Goal: Task Accomplishment & Management: Use online tool/utility

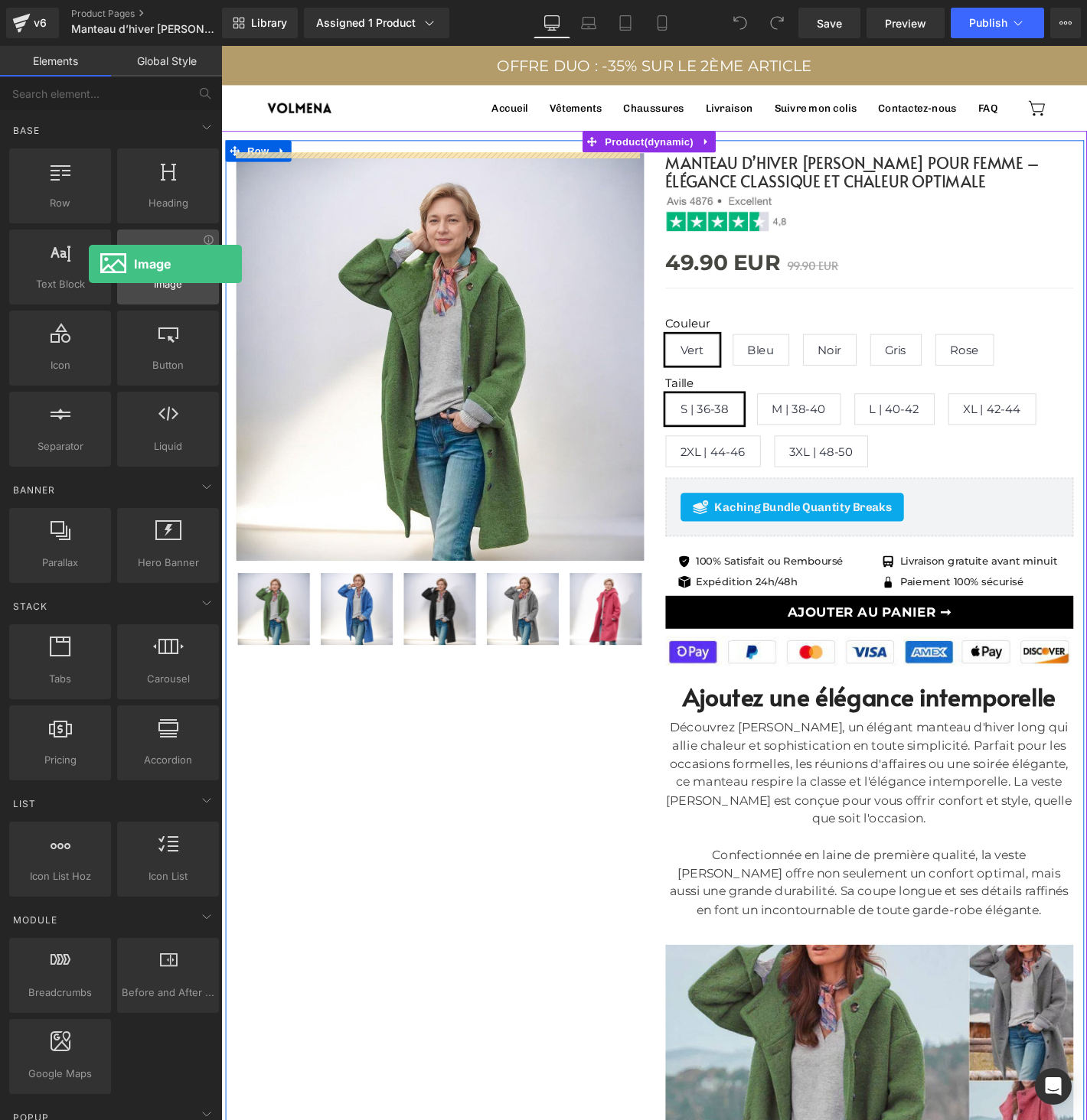
drag, startPoint x: 154, startPoint y: 264, endPoint x: 133, endPoint y: 231, distance: 39.1
click at [92, 258] on div "Row rows, columns, layouts, div Heading headings, titles, h1,h2,h3,h4,h5,h6 Tex…" at bounding box center [113, 307] width 215 height 324
click at [665, 25] on icon at bounding box center [661, 23] width 9 height 14
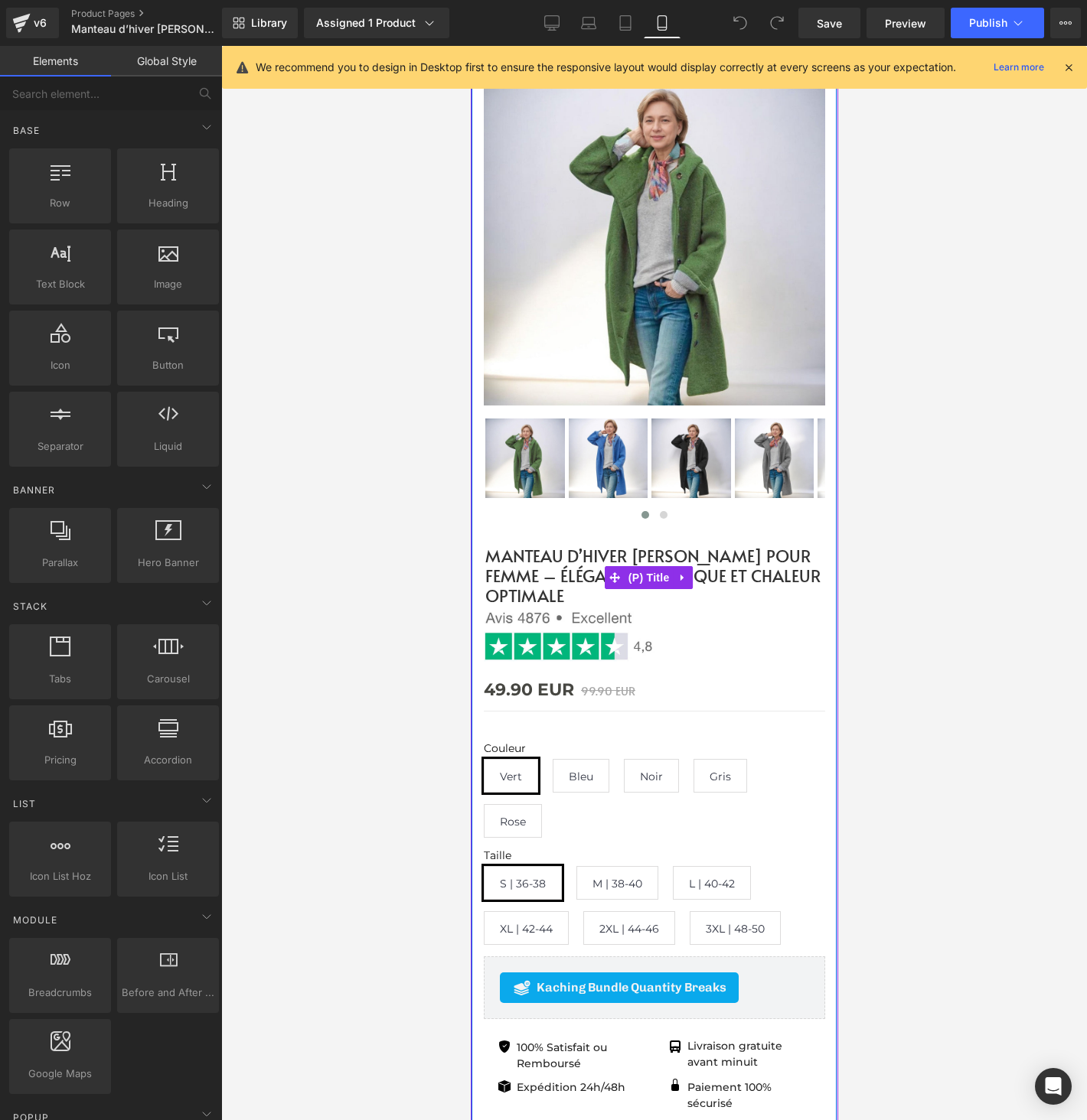
scroll to position [458, 0]
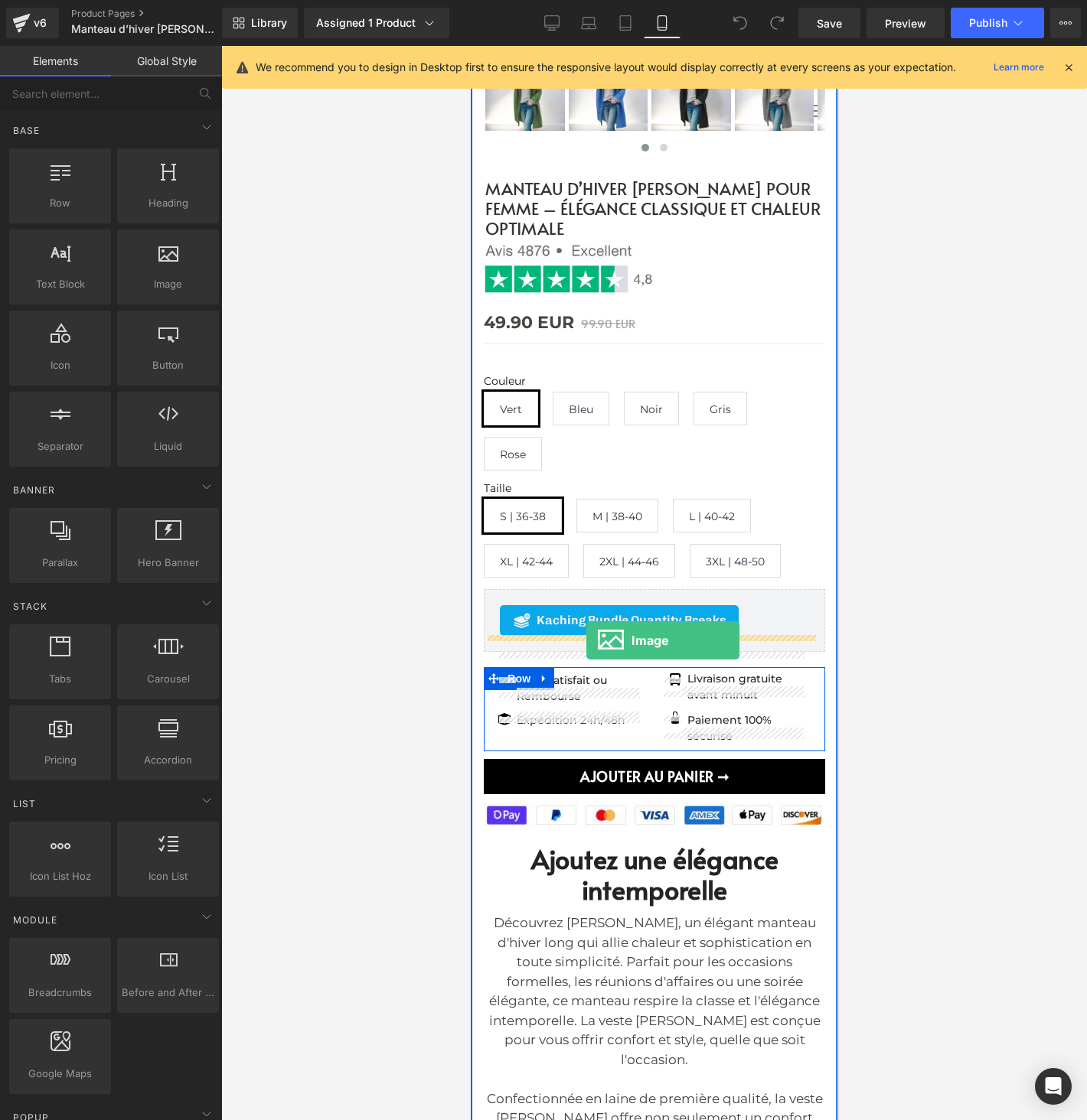
drag, startPoint x: 640, startPoint y: 326, endPoint x: 585, endPoint y: 641, distance: 319.8
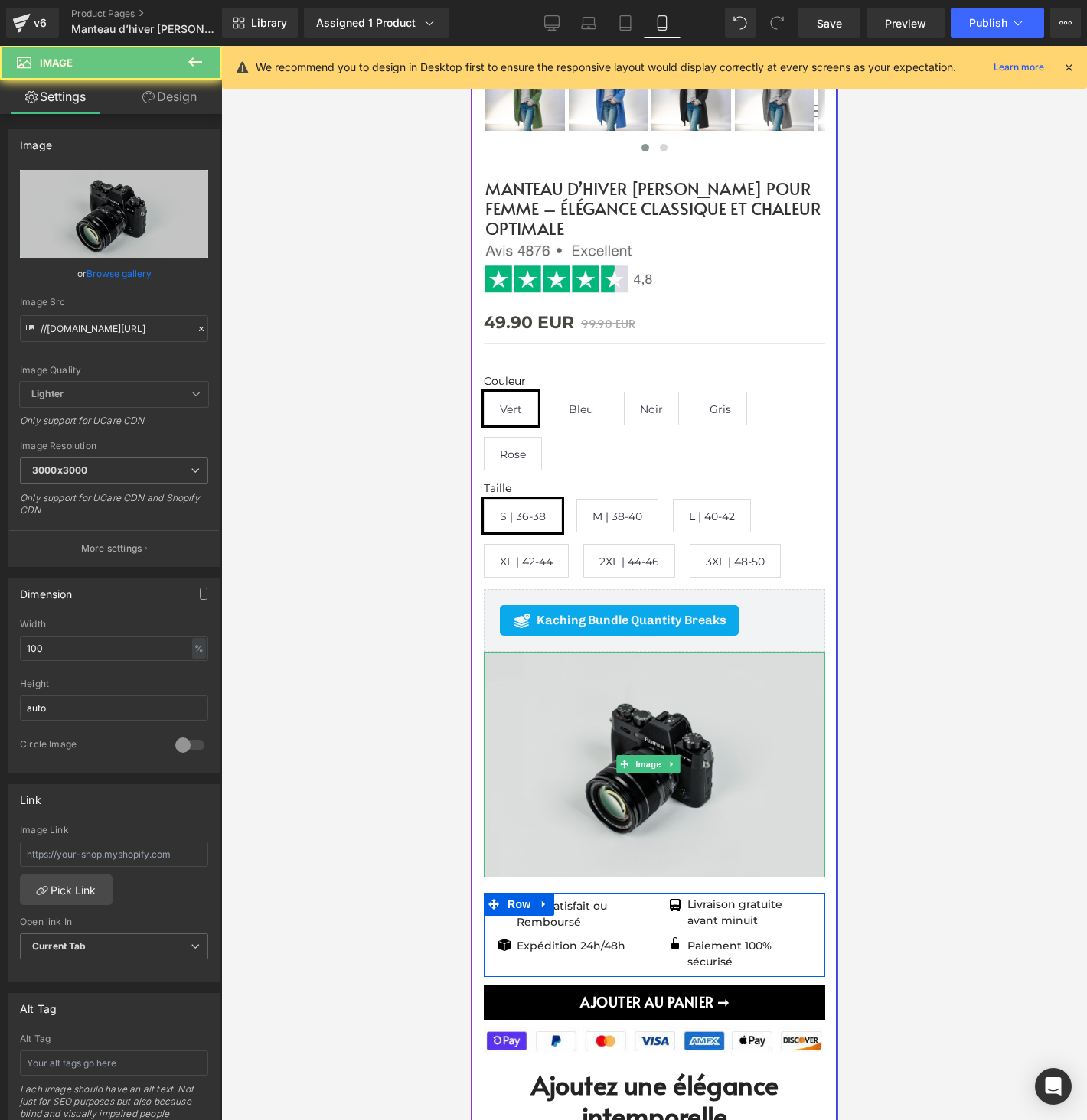
click at [639, 694] on img at bounding box center [653, 764] width 341 height 226
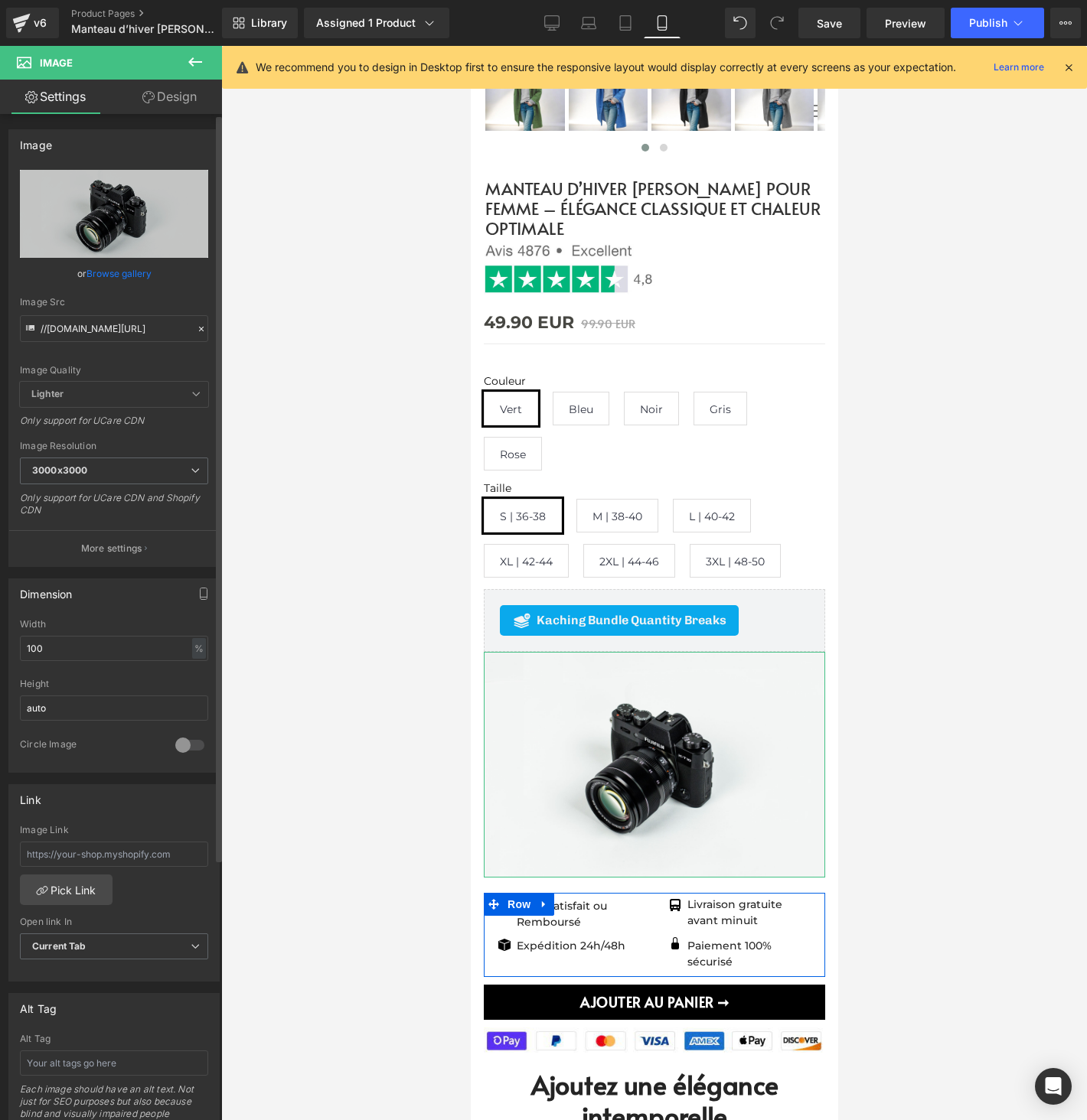
click at [126, 262] on link "Browse gallery" at bounding box center [119, 274] width 65 height 27
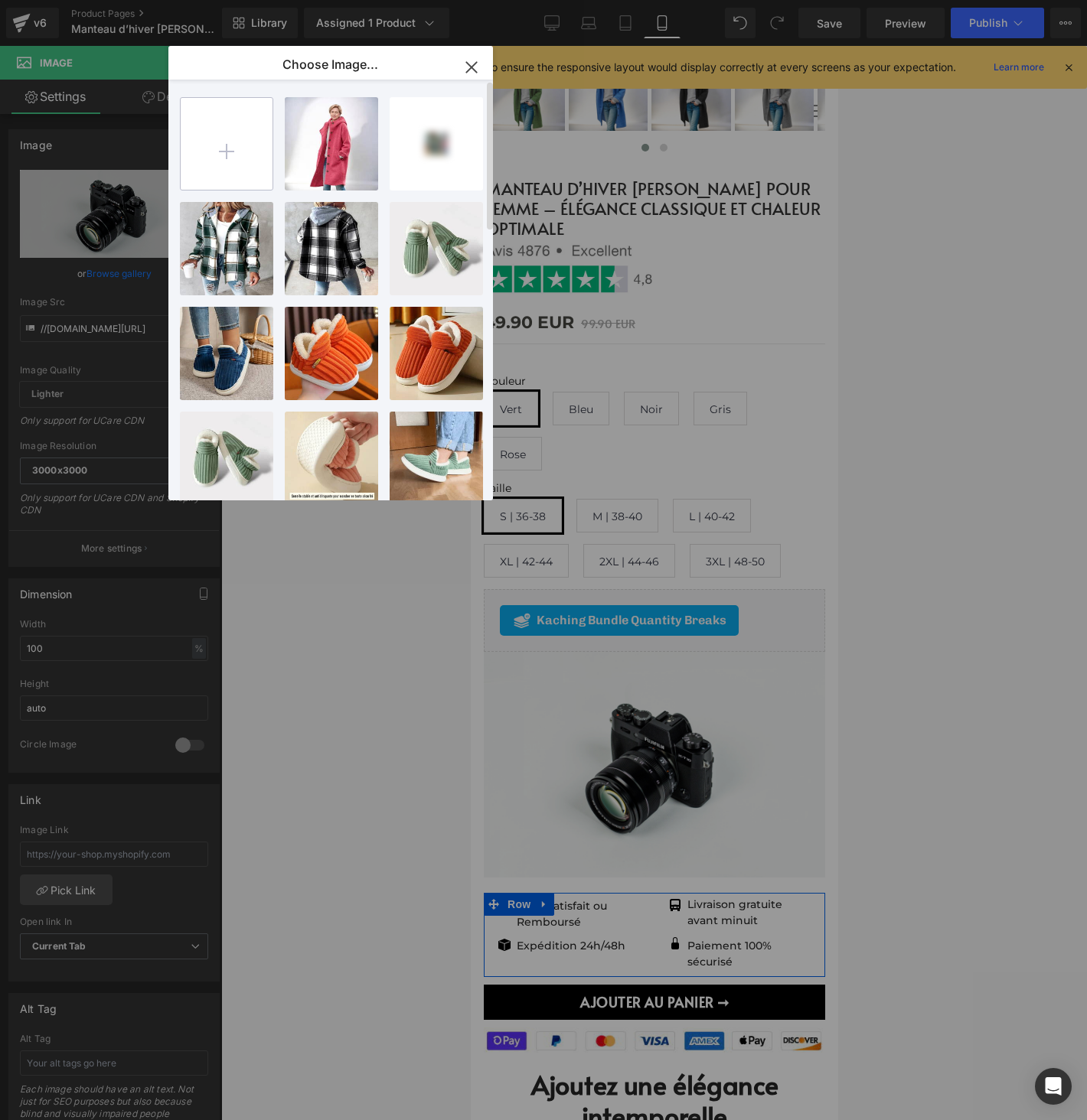
click at [242, 162] on input "file" at bounding box center [226, 144] width 92 height 92
type input "C:\fakepath\OFFRE ET GIFT (6).png"
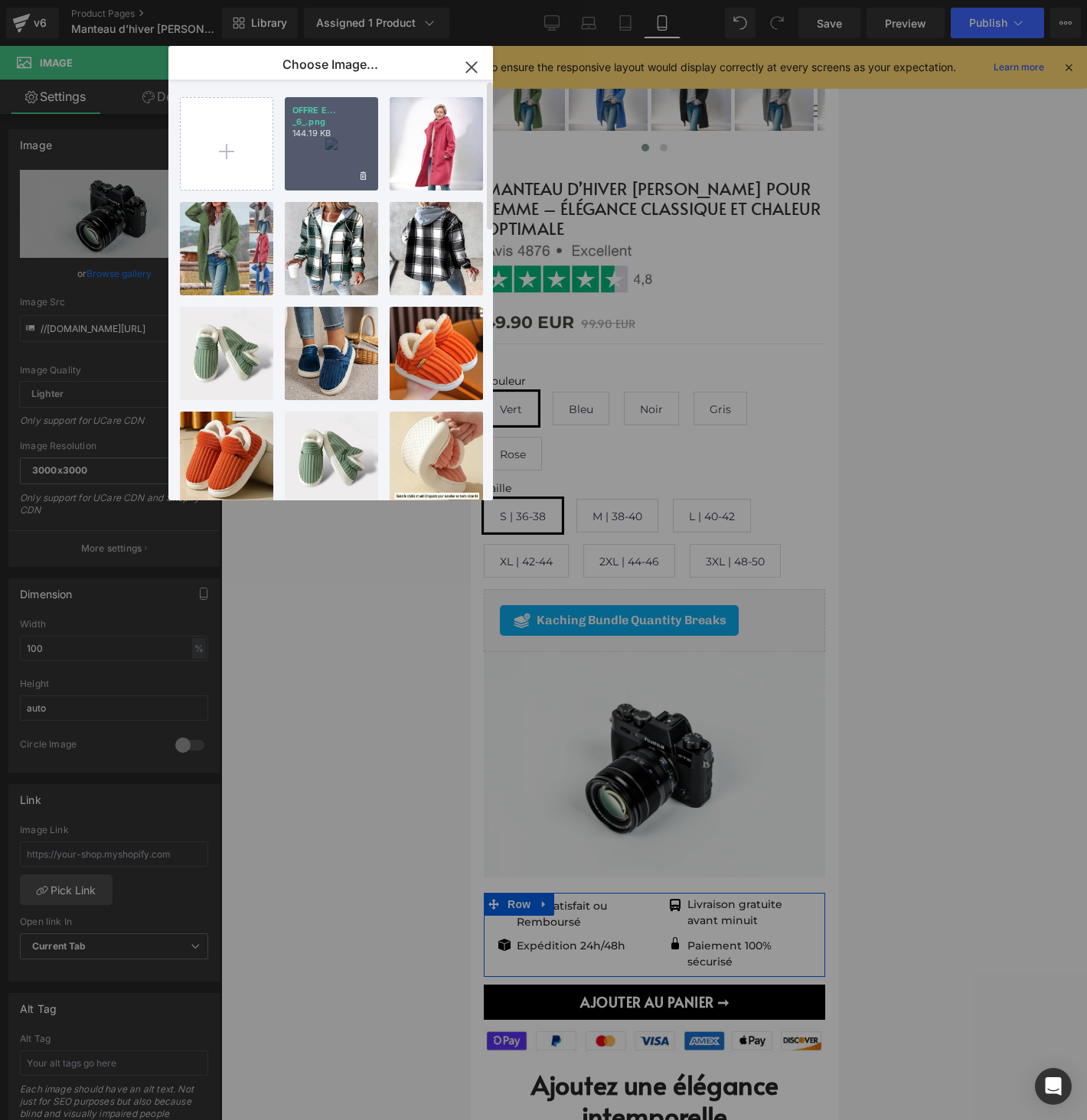
click at [336, 173] on div "OFFRE E... _6_.png 144.19 KB" at bounding box center [332, 144] width 93 height 93
type input "https://ucarecdn.com/62bc5be7-f9ca-4d58-b4dd-28eae1a064e1/-/format/auto/-/previ…"
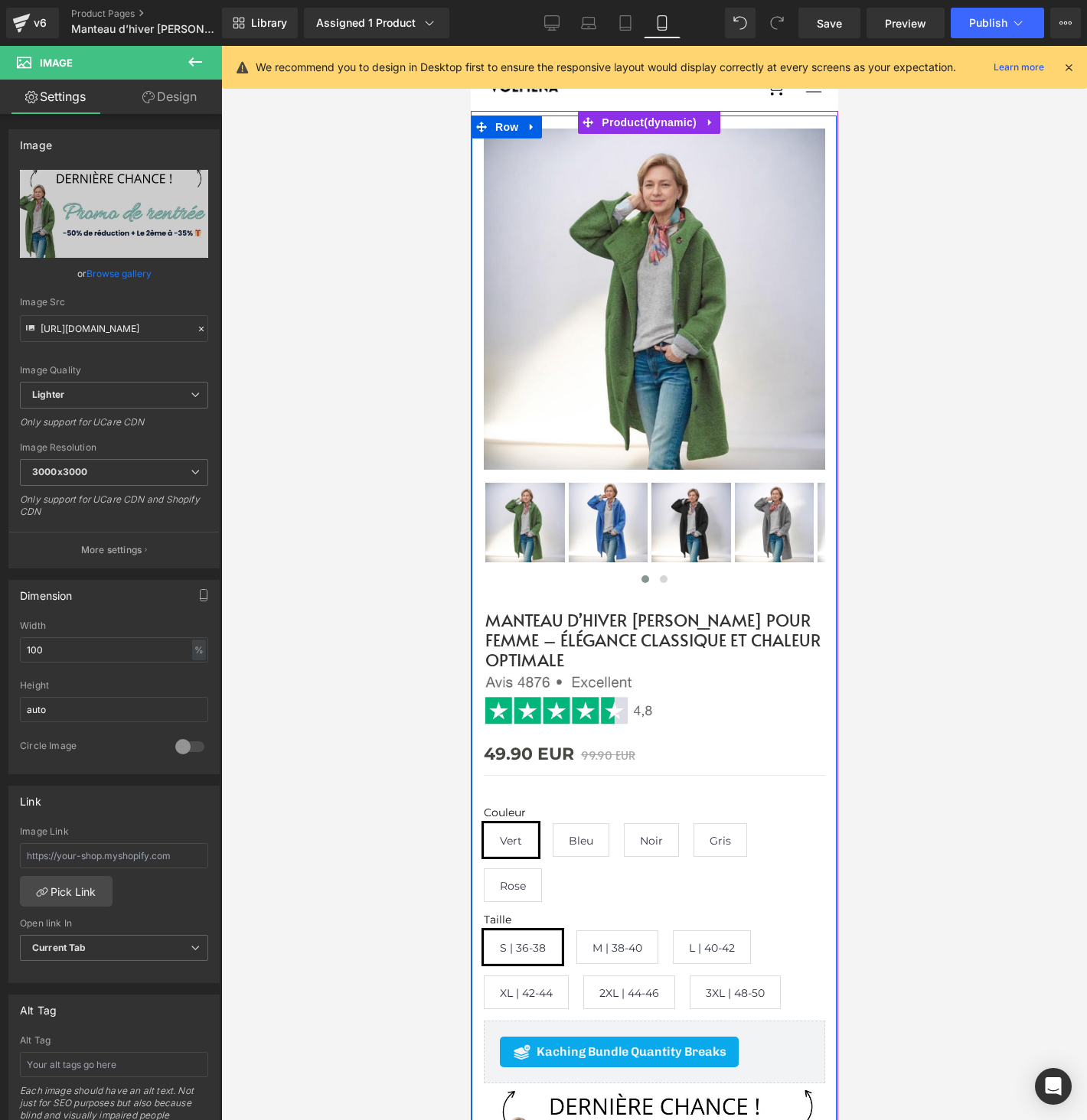
scroll to position [41, 0]
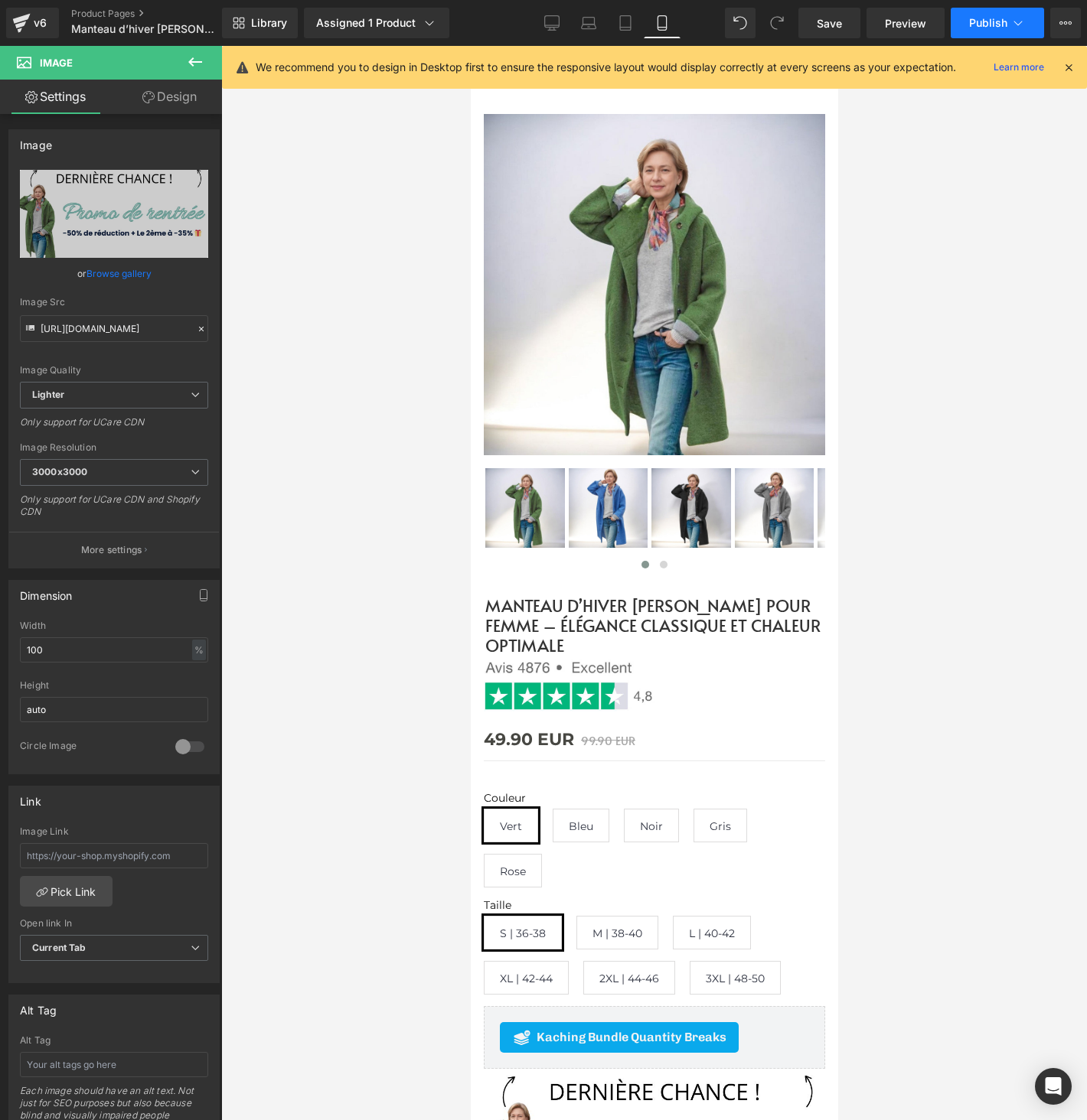
click at [1011, 29] on icon at bounding box center [1017, 23] width 15 height 15
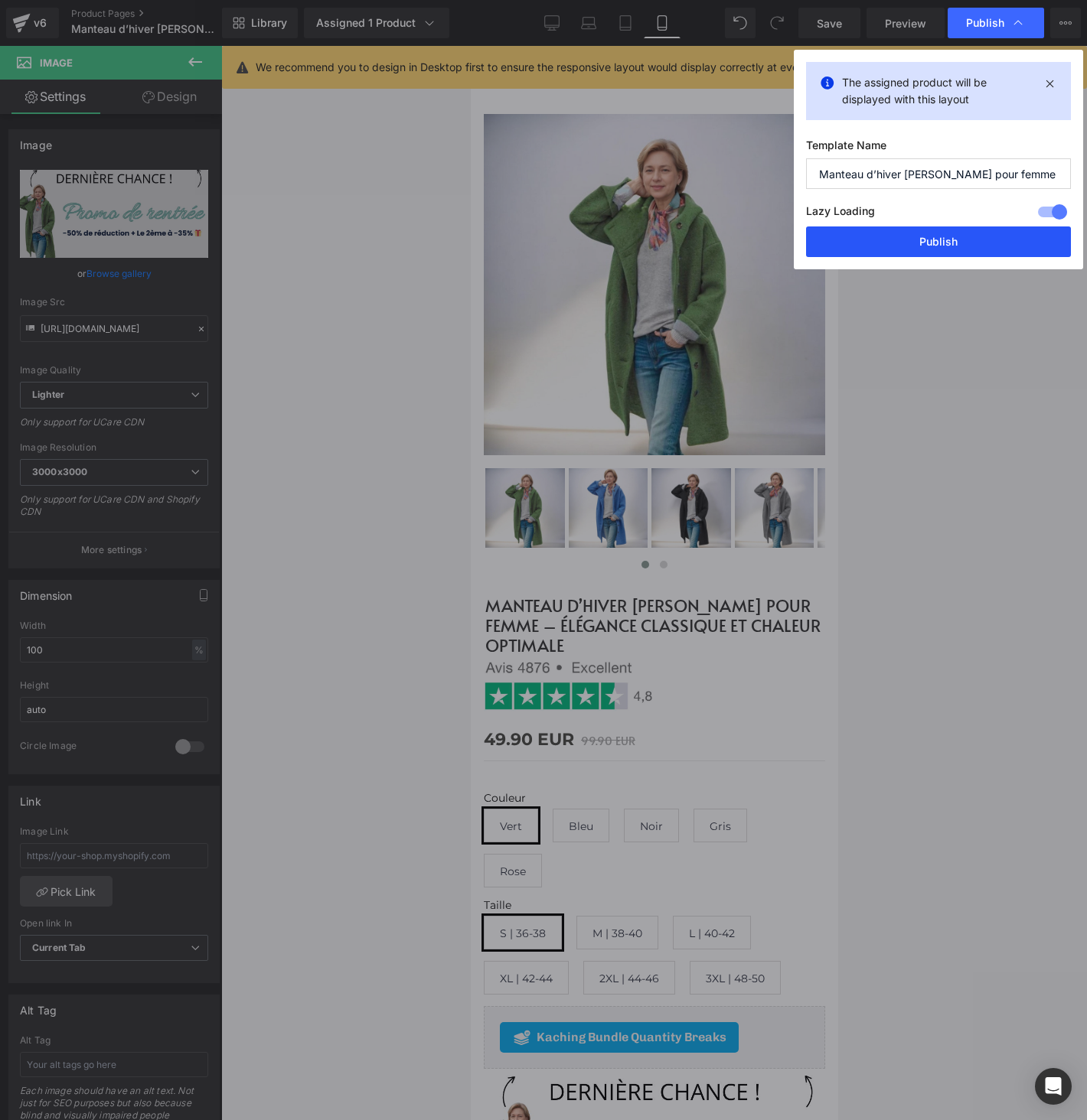
click at [977, 246] on button "Publish" at bounding box center [938, 242] width 265 height 31
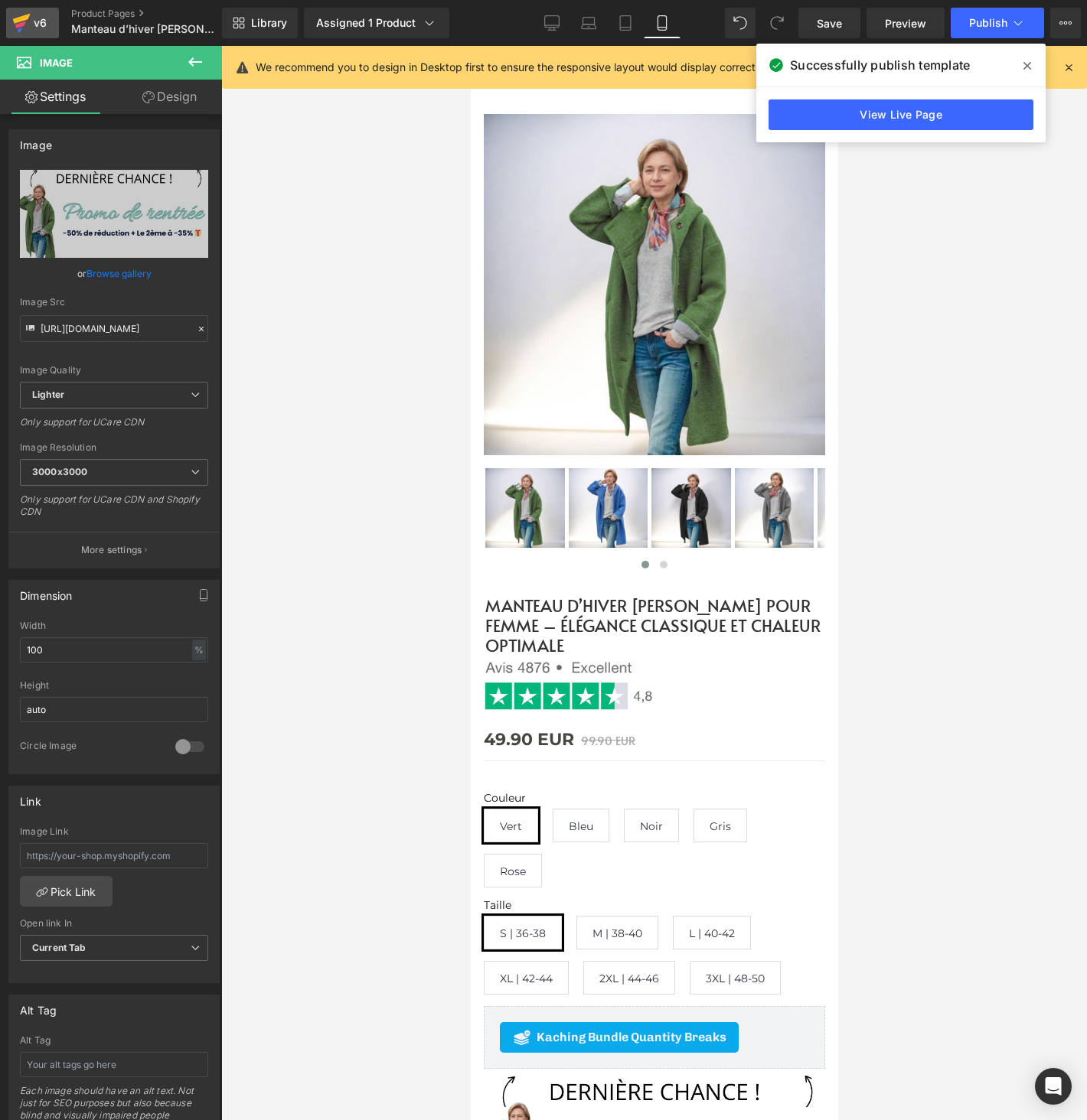
click at [25, 25] on icon at bounding box center [21, 23] width 18 height 38
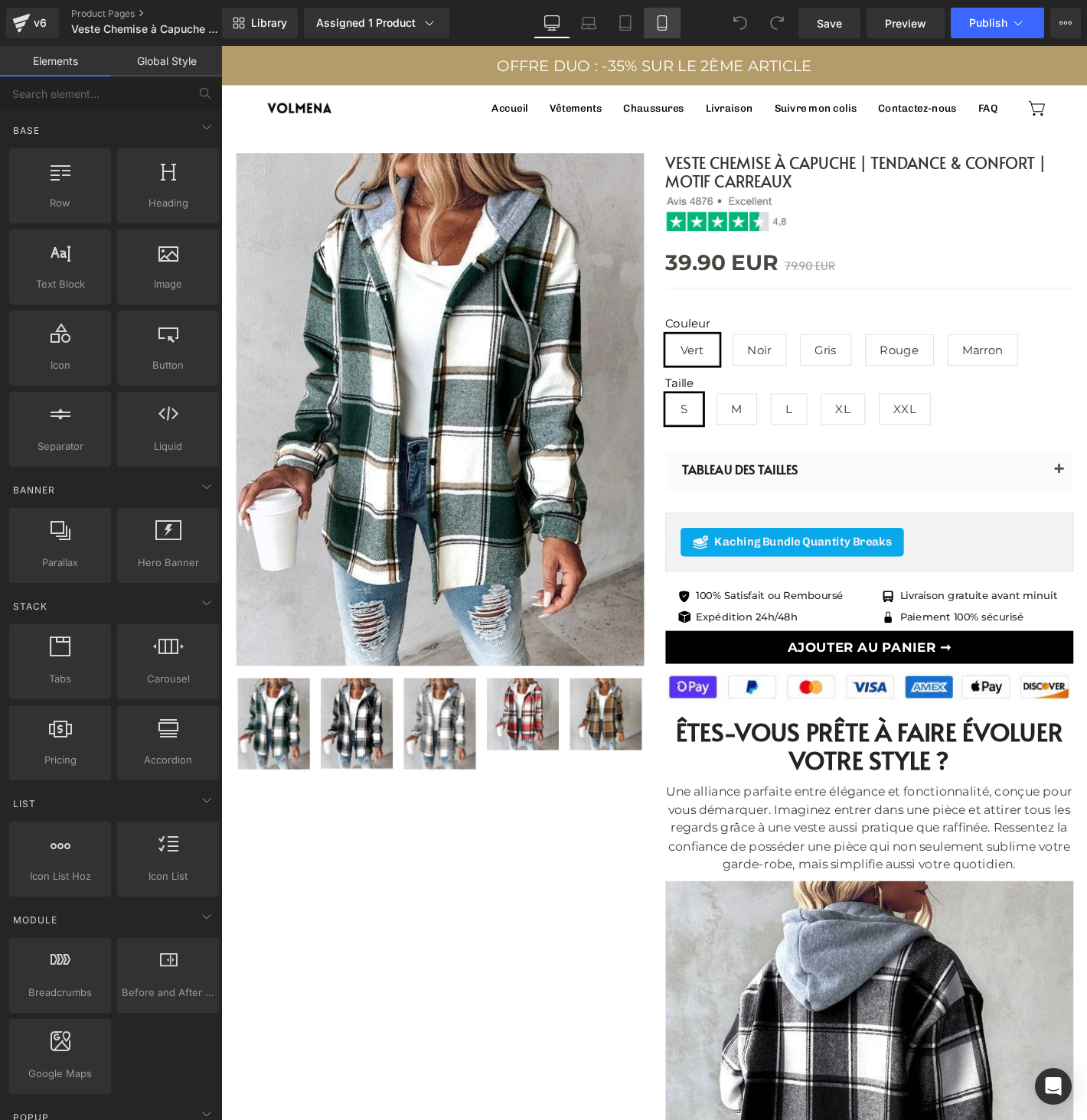
click at [647, 10] on link "Mobile" at bounding box center [662, 23] width 37 height 31
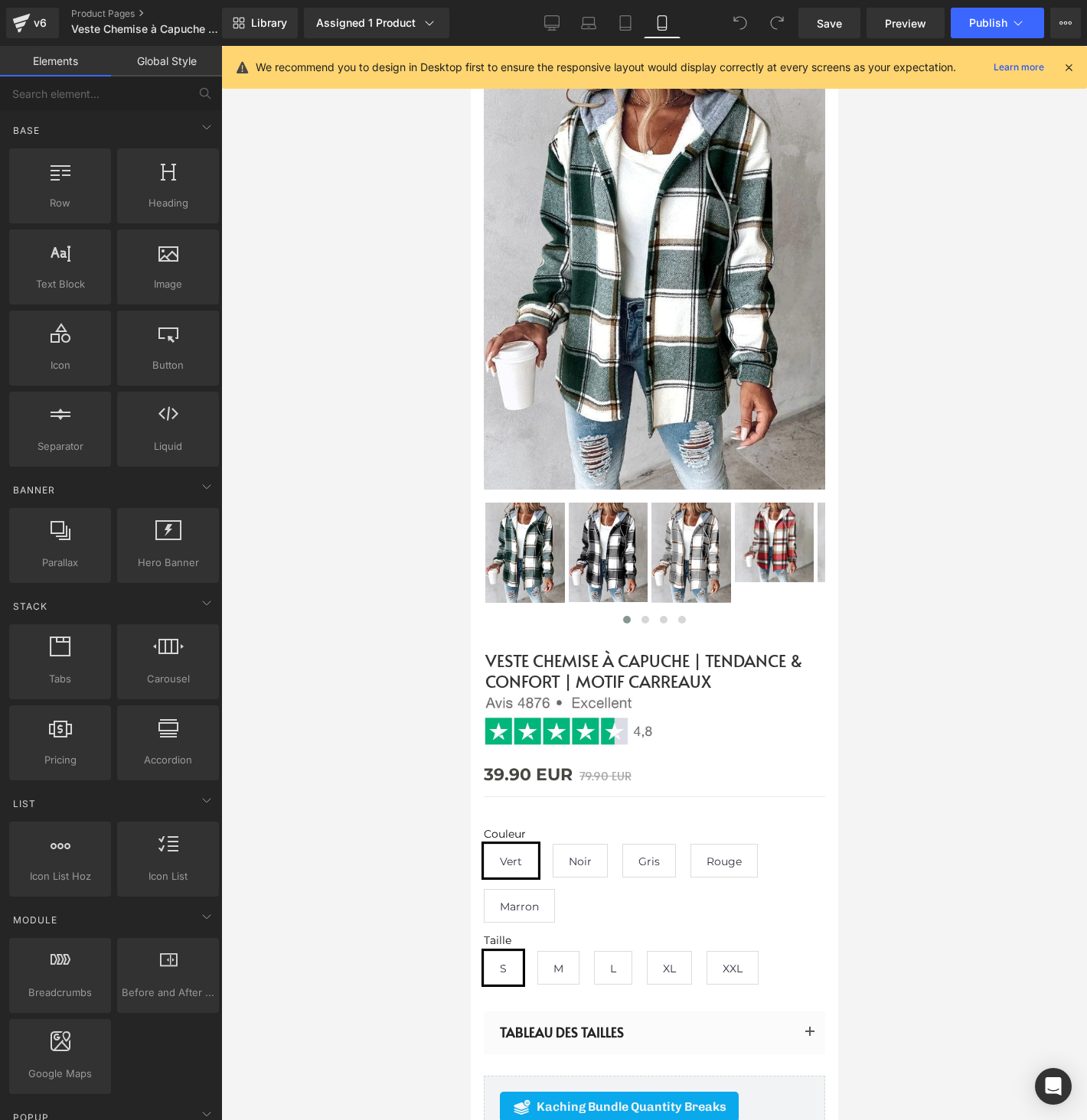
scroll to position [670, 0]
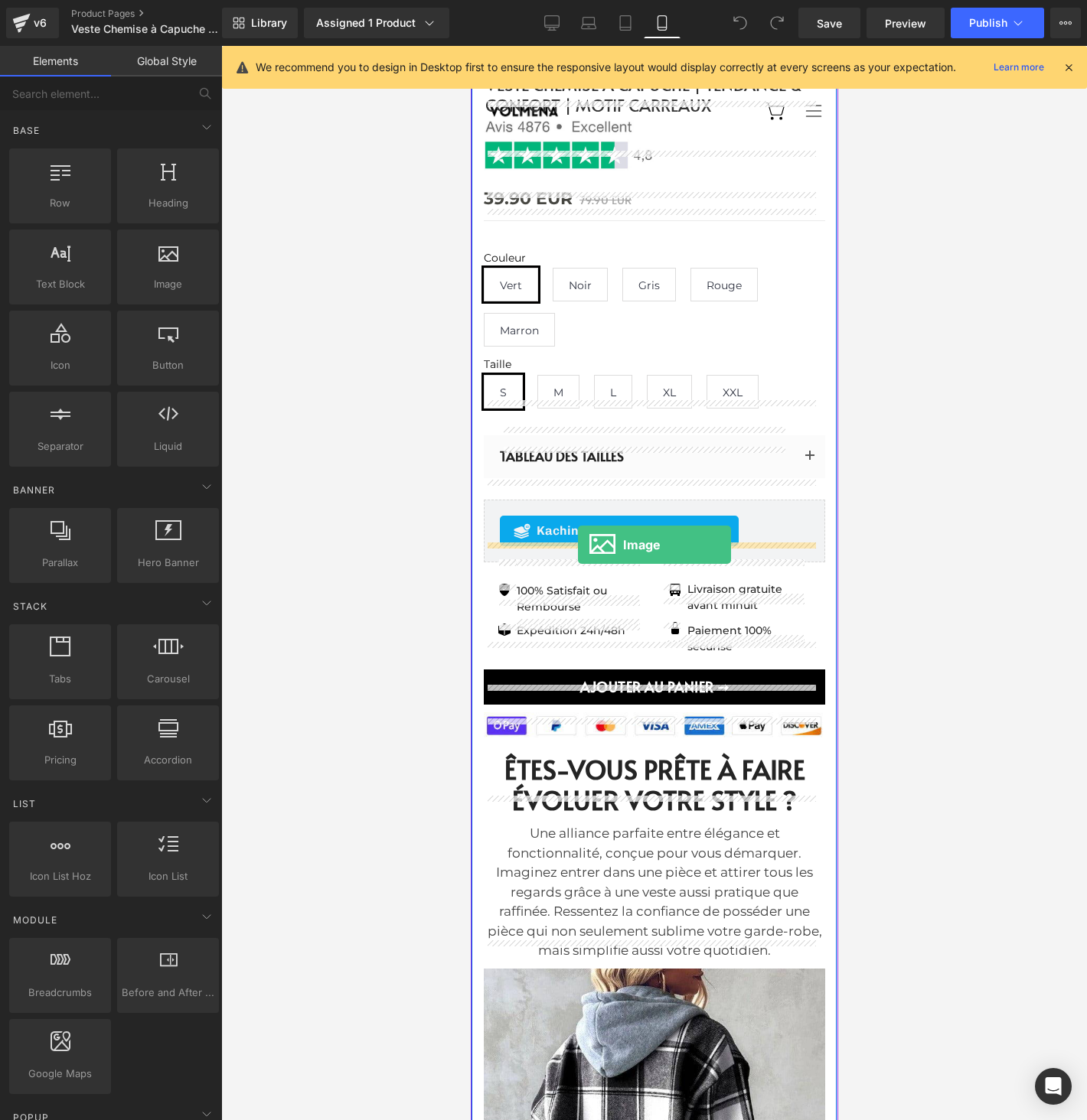
drag, startPoint x: 635, startPoint y: 320, endPoint x: 578, endPoint y: 544, distance: 231.1
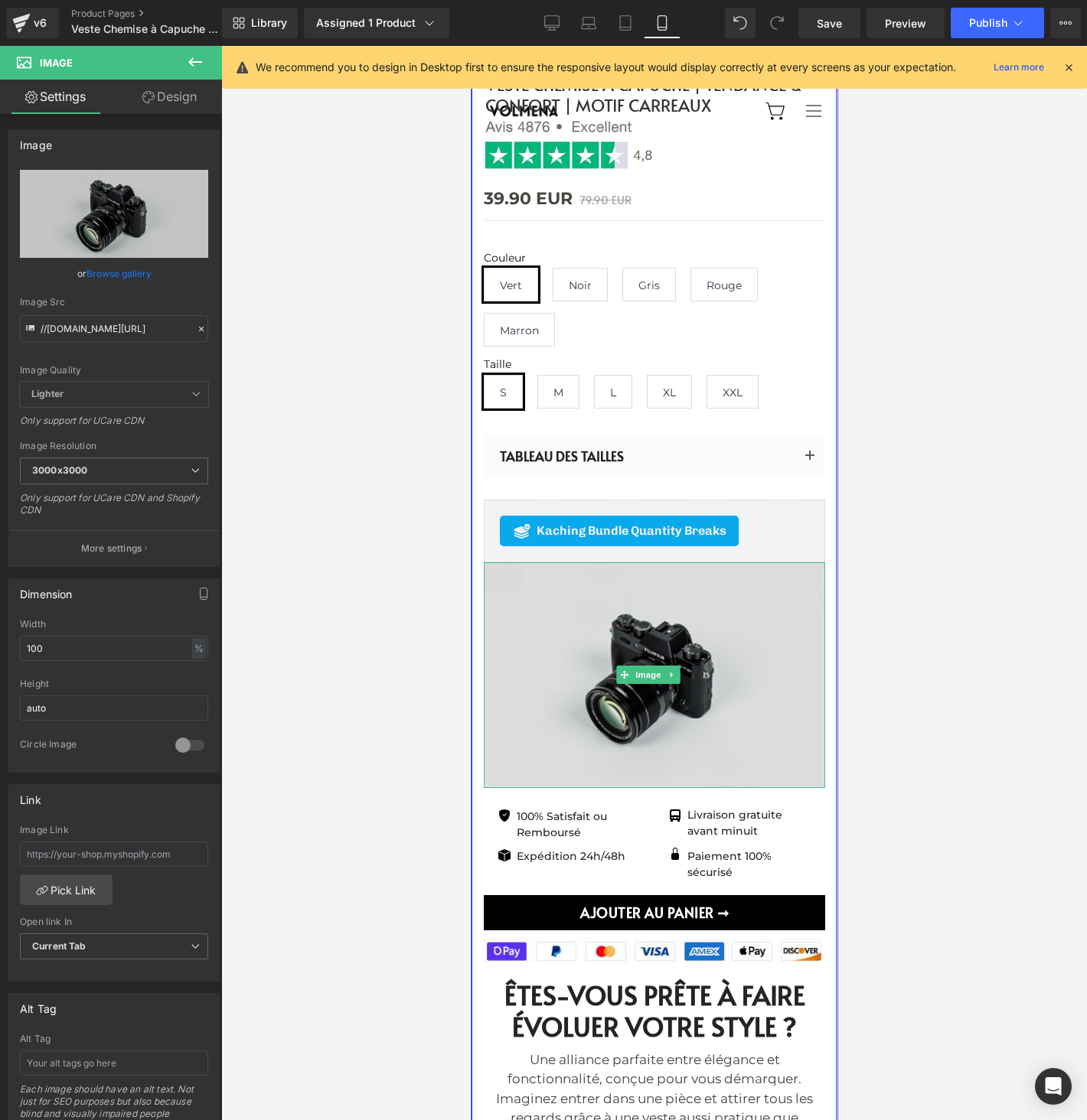
click at [609, 613] on img at bounding box center [653, 675] width 341 height 226
click at [612, 612] on img at bounding box center [653, 675] width 341 height 226
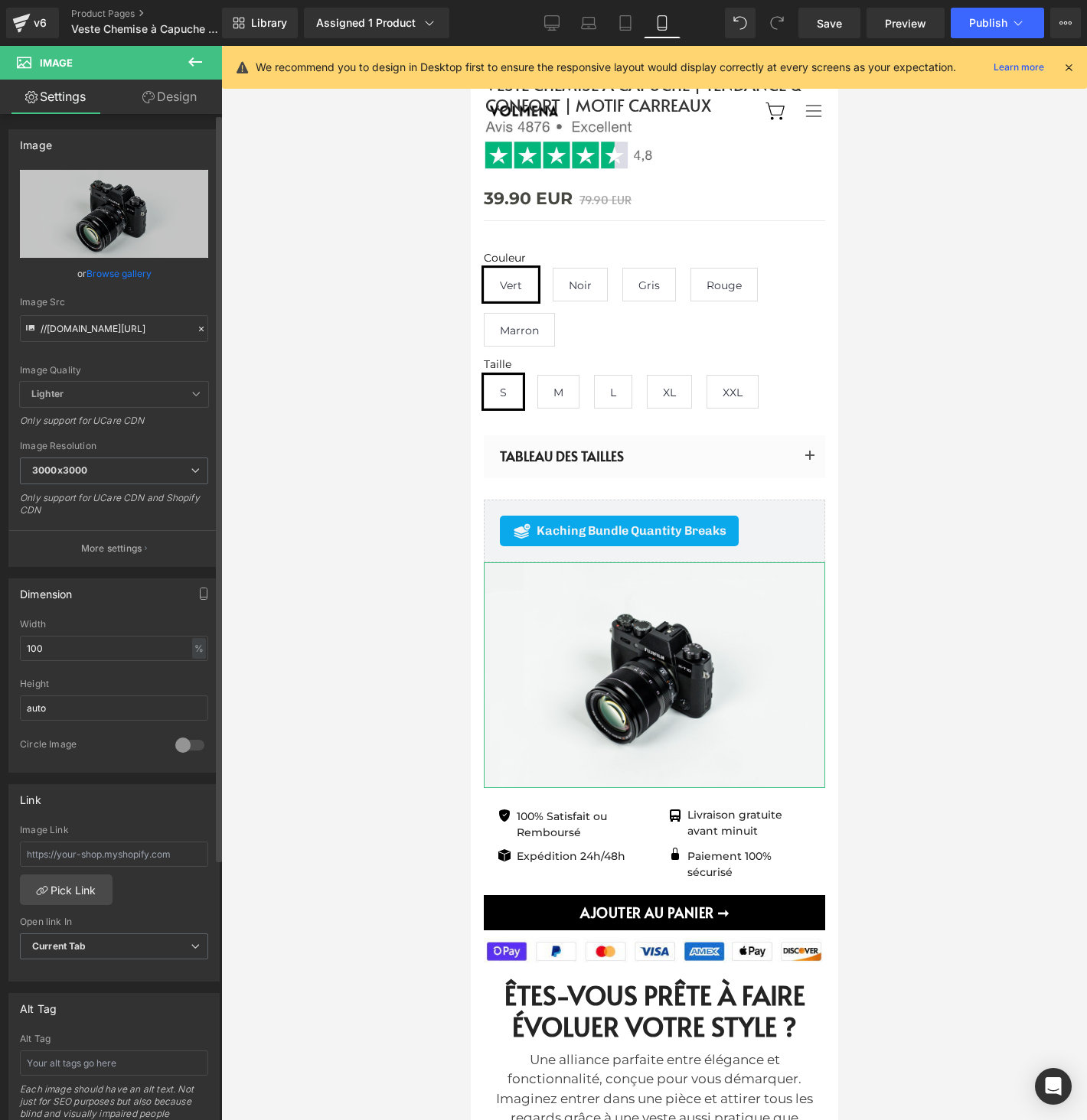
click at [150, 288] on div "Image Quality Lighter Lightest Lighter Lighter Lightest Only support for UCare …" at bounding box center [113, 275] width 188 height 212
click at [134, 277] on link "Browse gallery" at bounding box center [119, 274] width 65 height 27
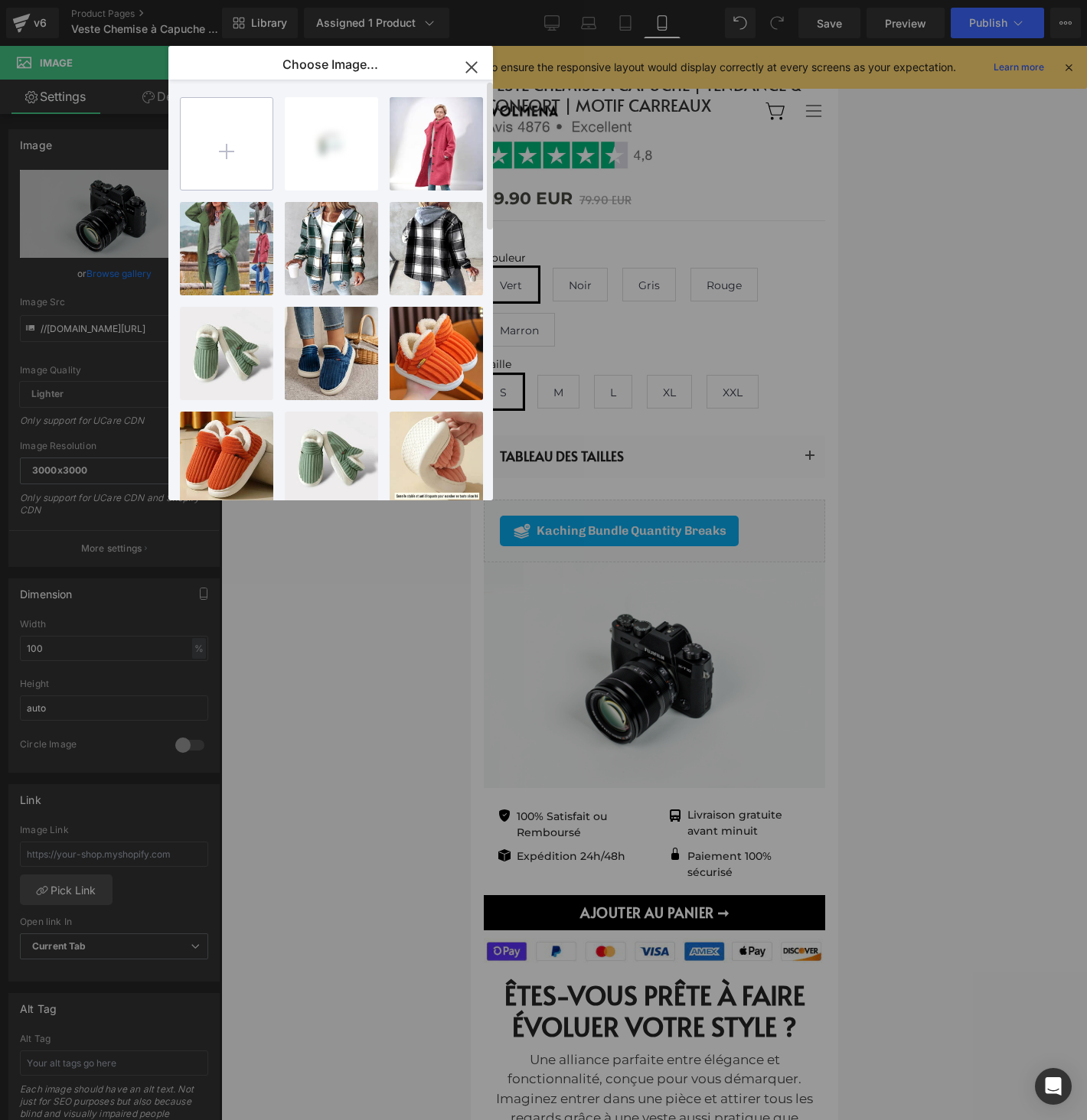
click at [246, 160] on input "file" at bounding box center [226, 144] width 92 height 92
type input "C:\fakepath\OFFRE ET GIFT (8).png"
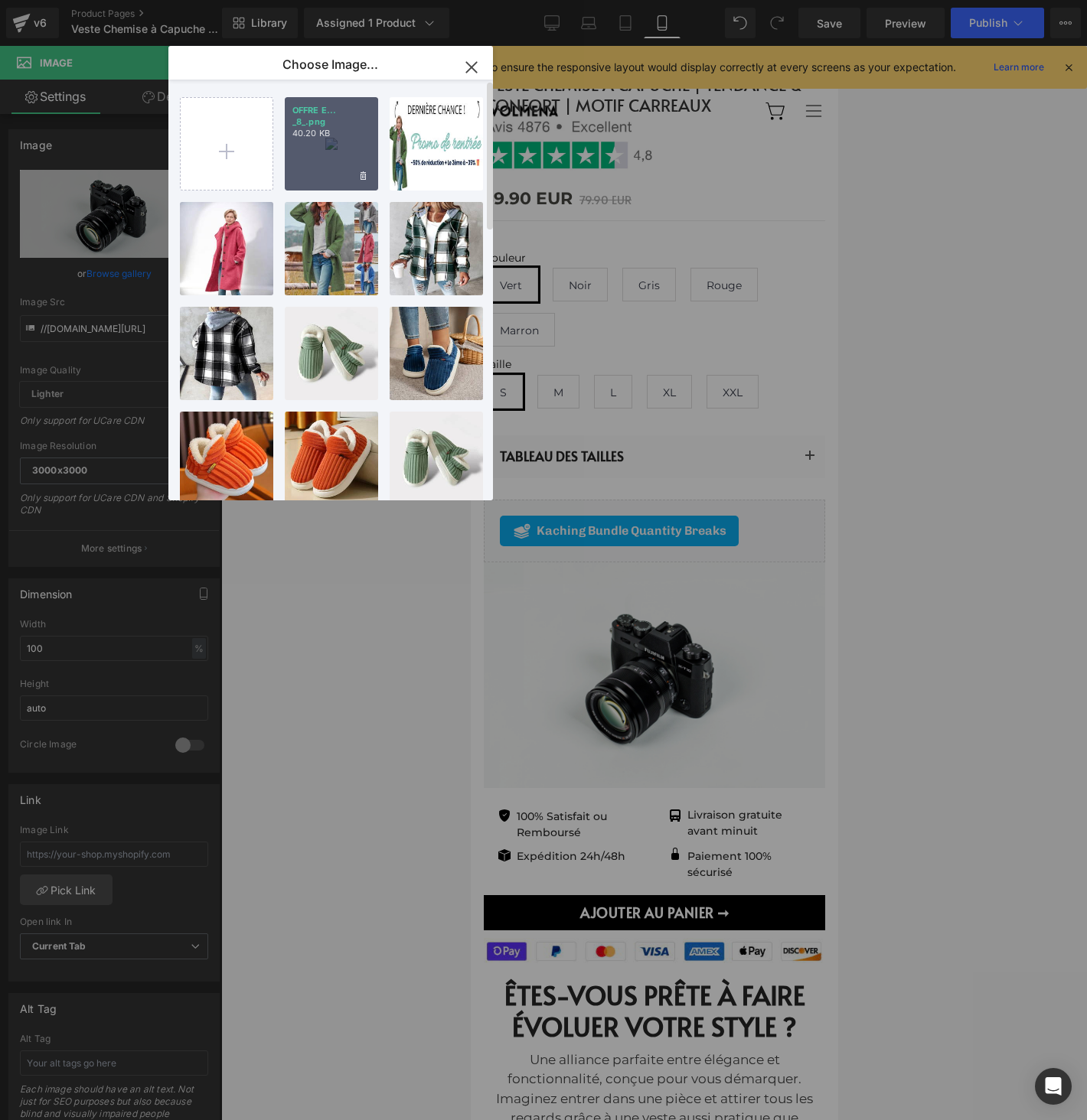
click at [327, 145] on div "OFFRE E... _8_.png 40.20 KB" at bounding box center [332, 144] width 93 height 93
type input "https://ucarecdn.com/3d084ee3-70ba-4a10-b3cf-89fa20d520f1/-/format/auto/-/previ…"
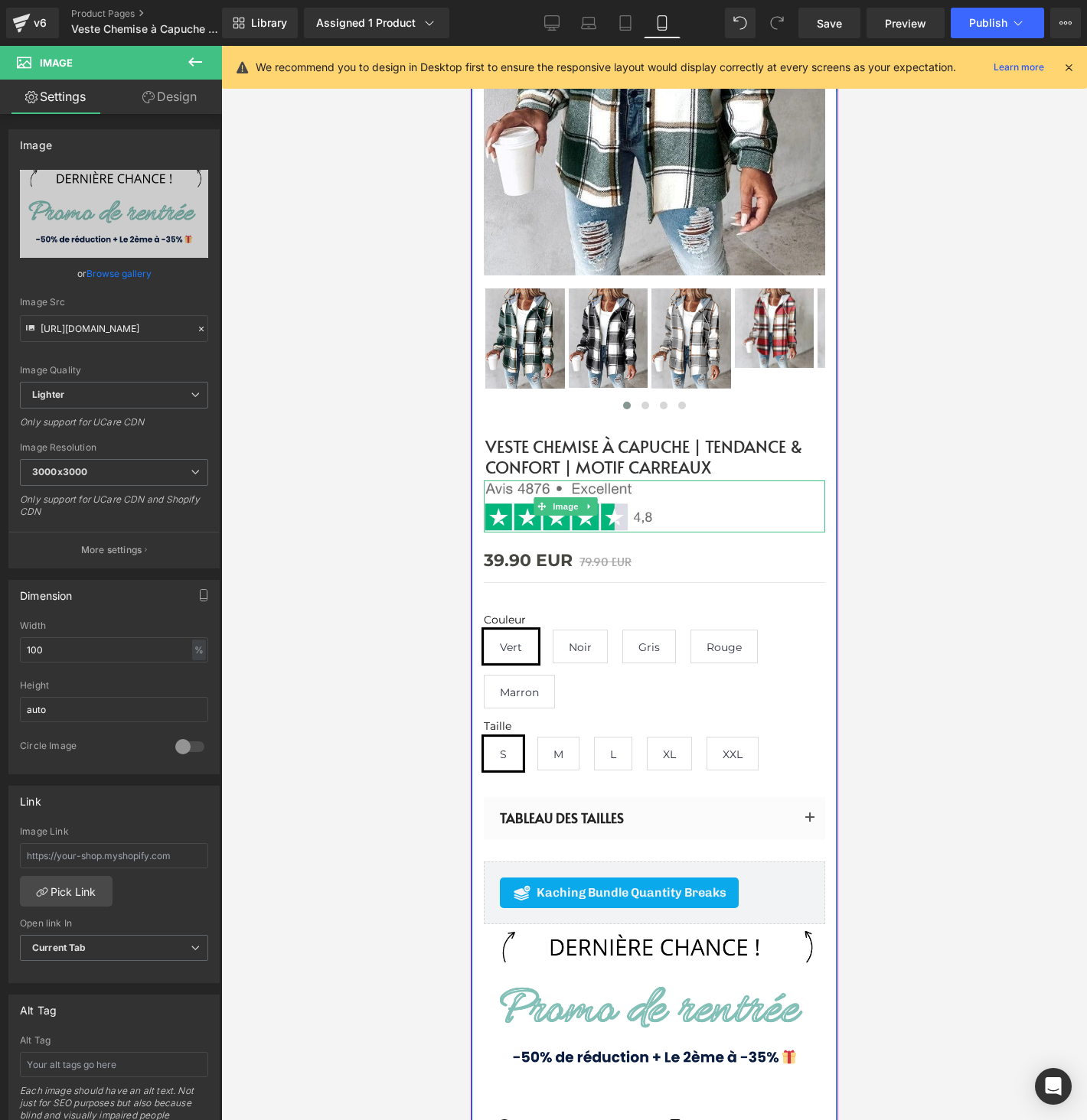
scroll to position [0, 0]
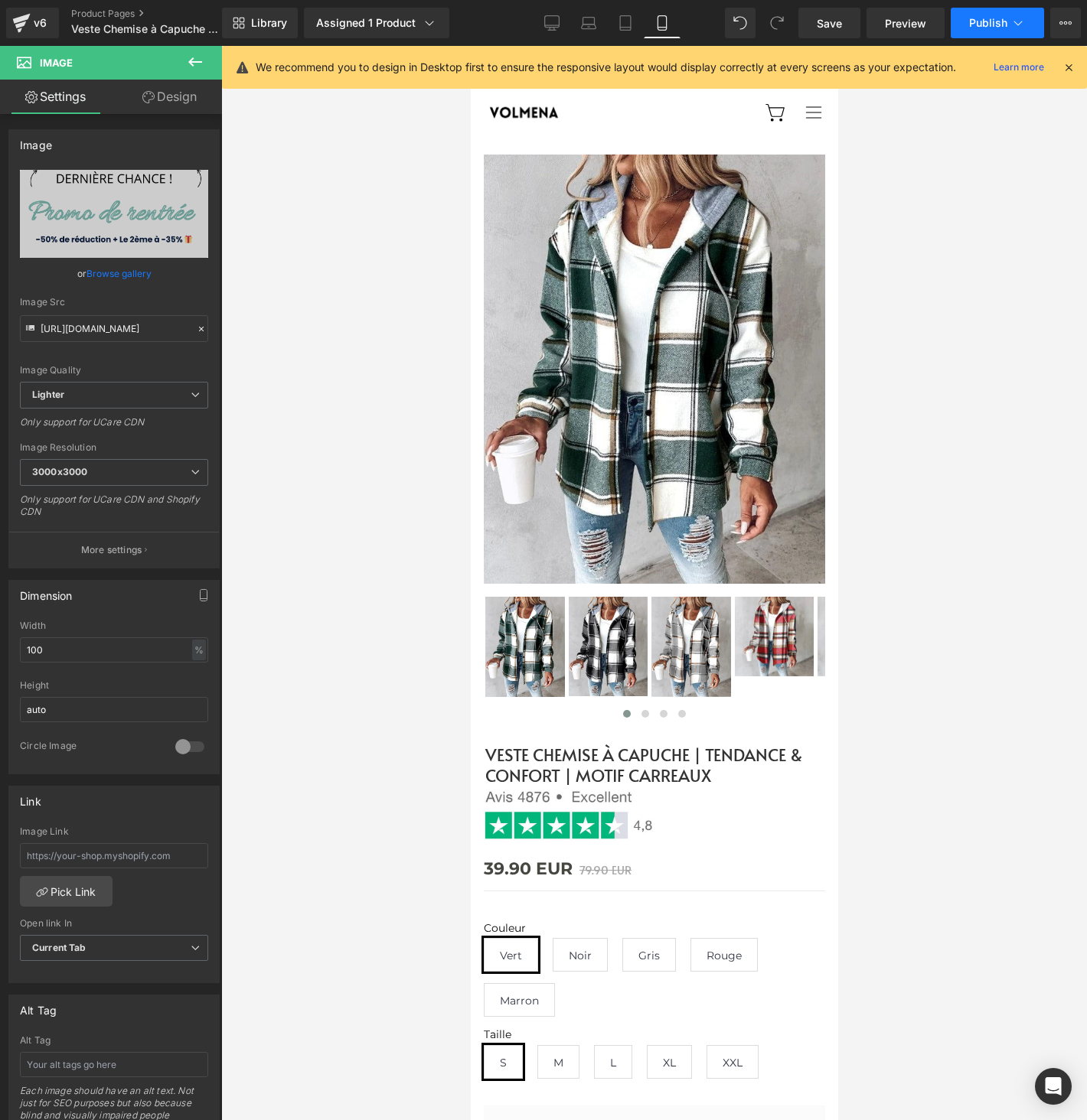
click at [987, 22] on span "Publish" at bounding box center [988, 23] width 38 height 12
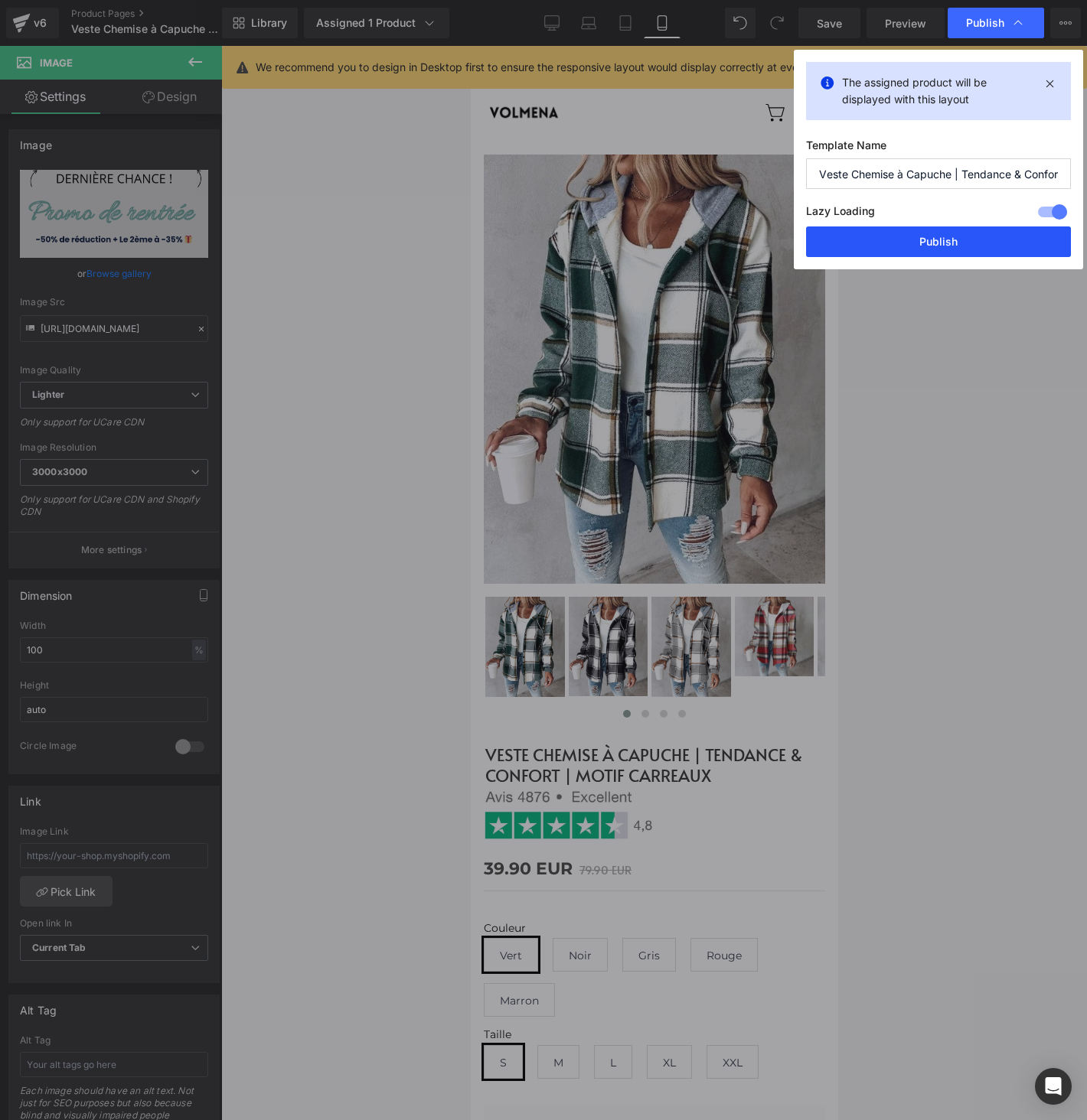
click at [890, 234] on button "Publish" at bounding box center [938, 242] width 265 height 31
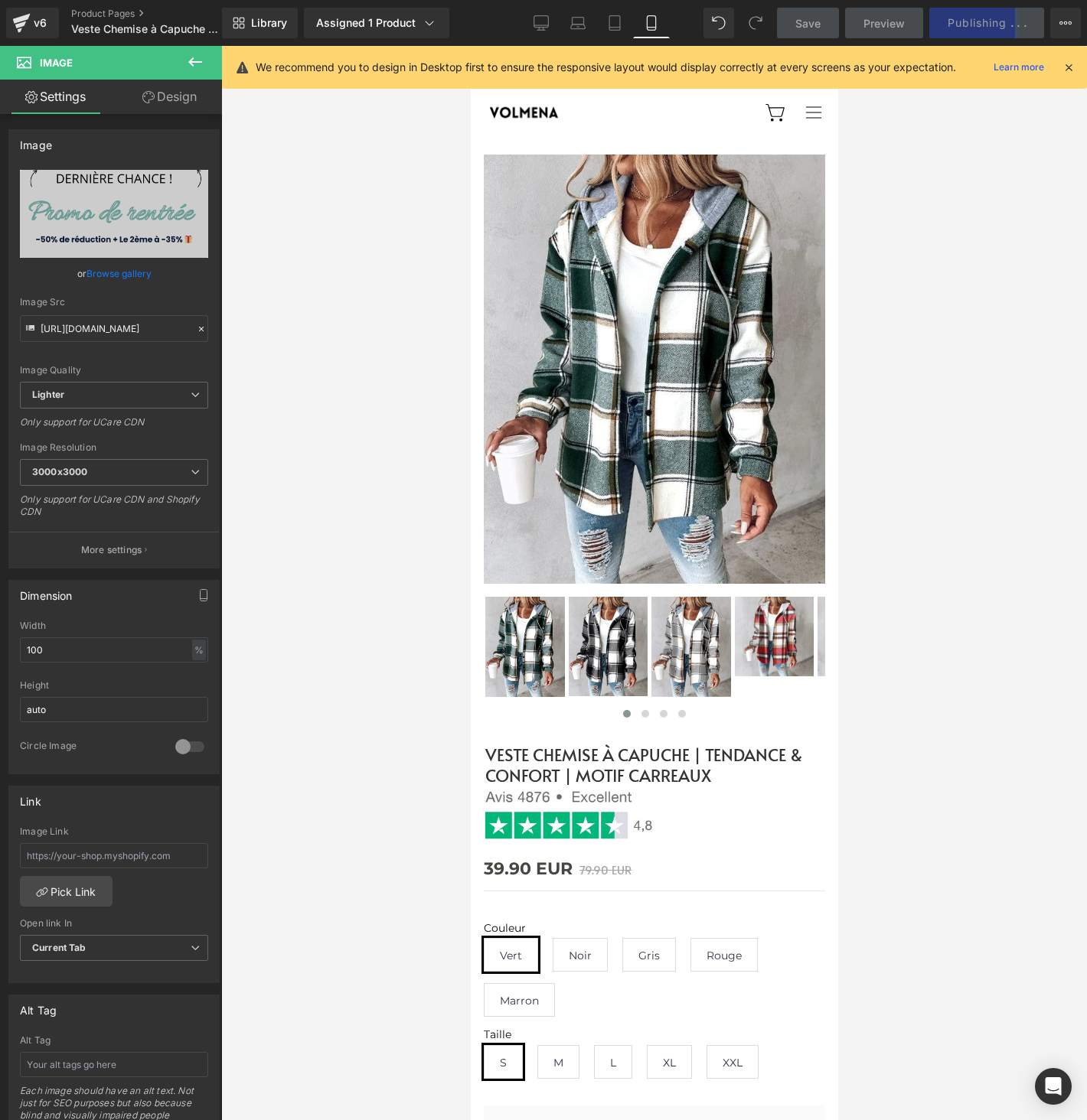
click at [1064, 66] on icon at bounding box center [1068, 67] width 13 height 13
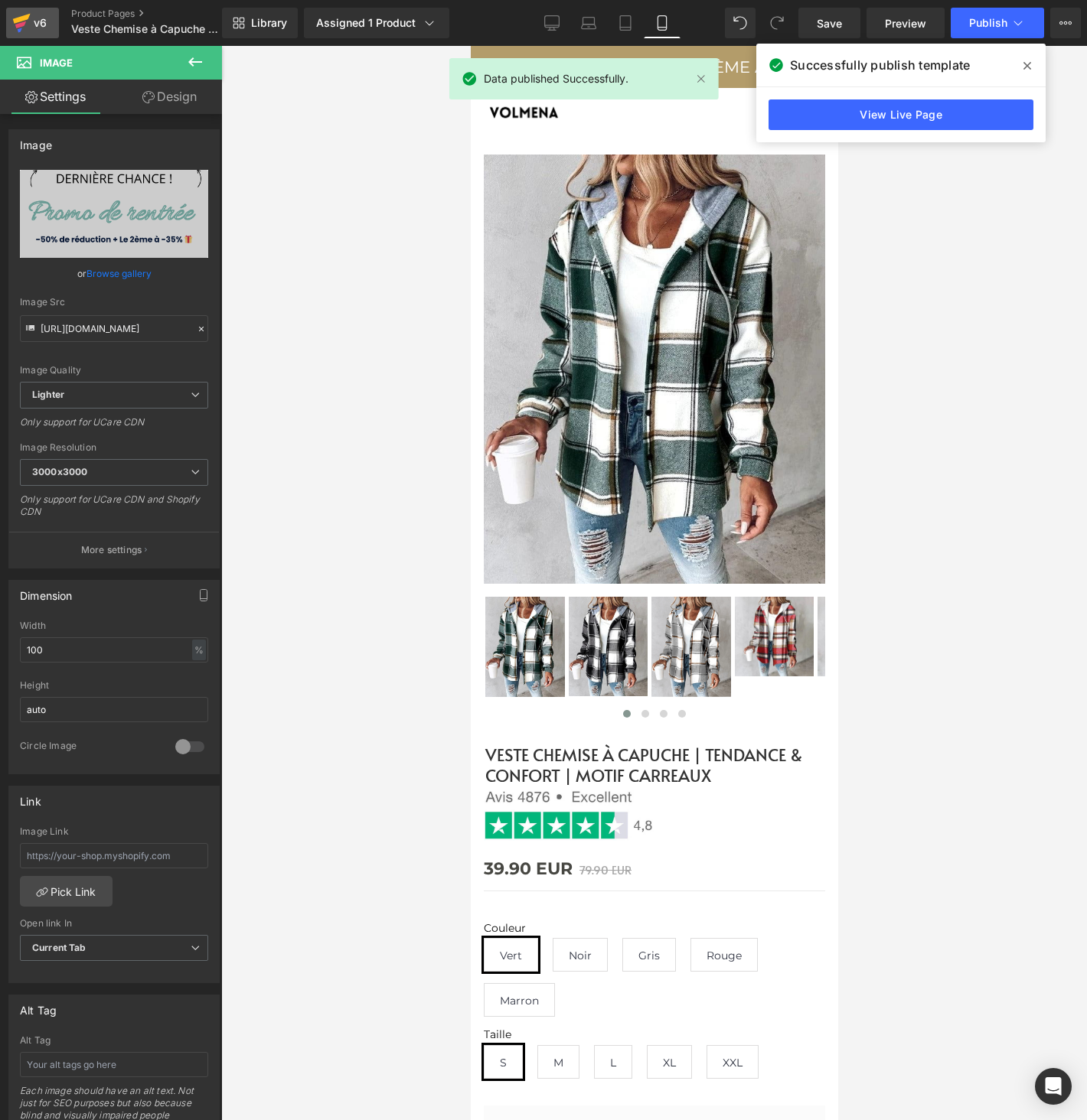
click at [13, 33] on icon at bounding box center [21, 23] width 18 height 38
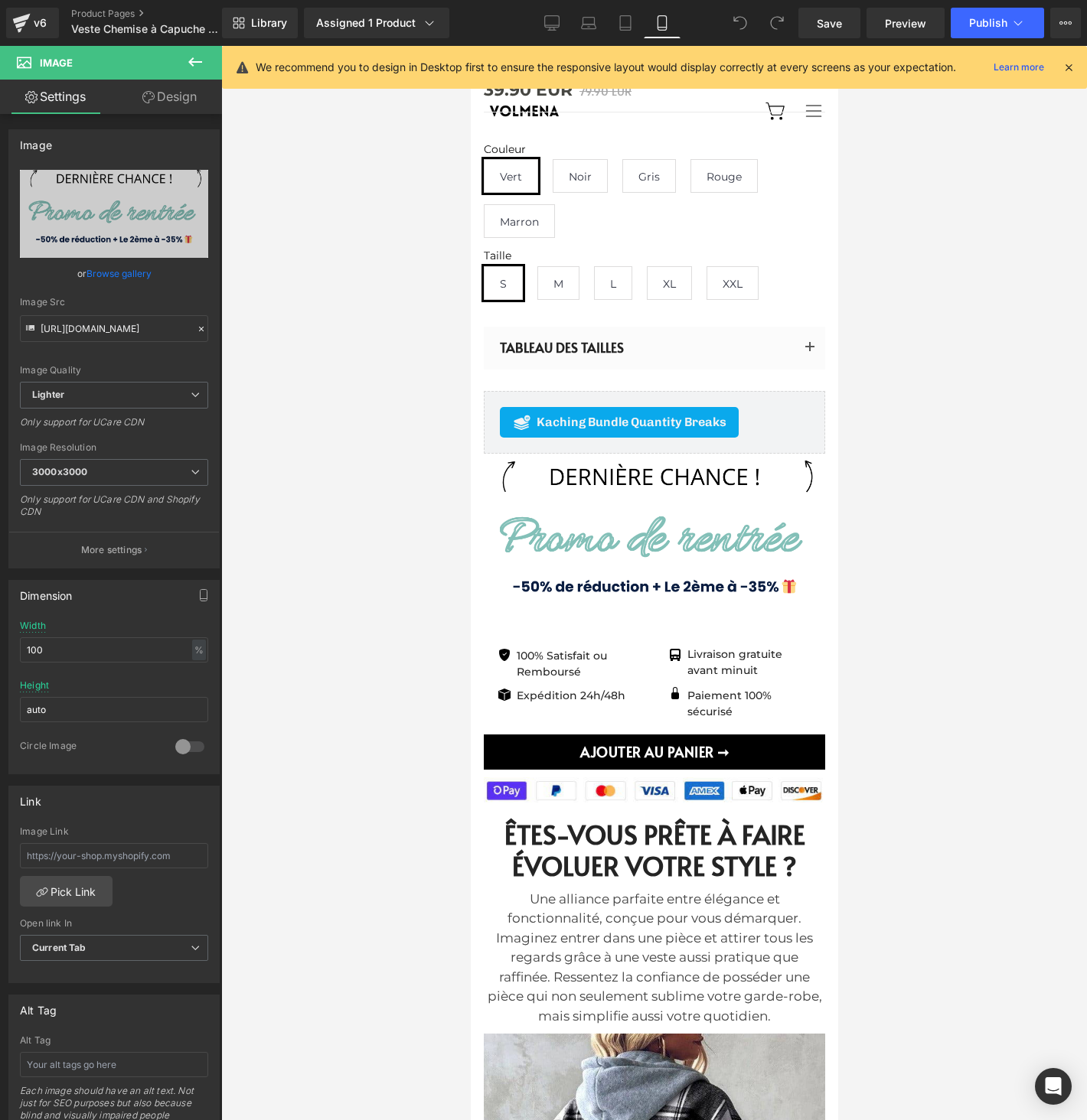
type input "C:\fakepath\OFFRE ET GIFT (8).png"
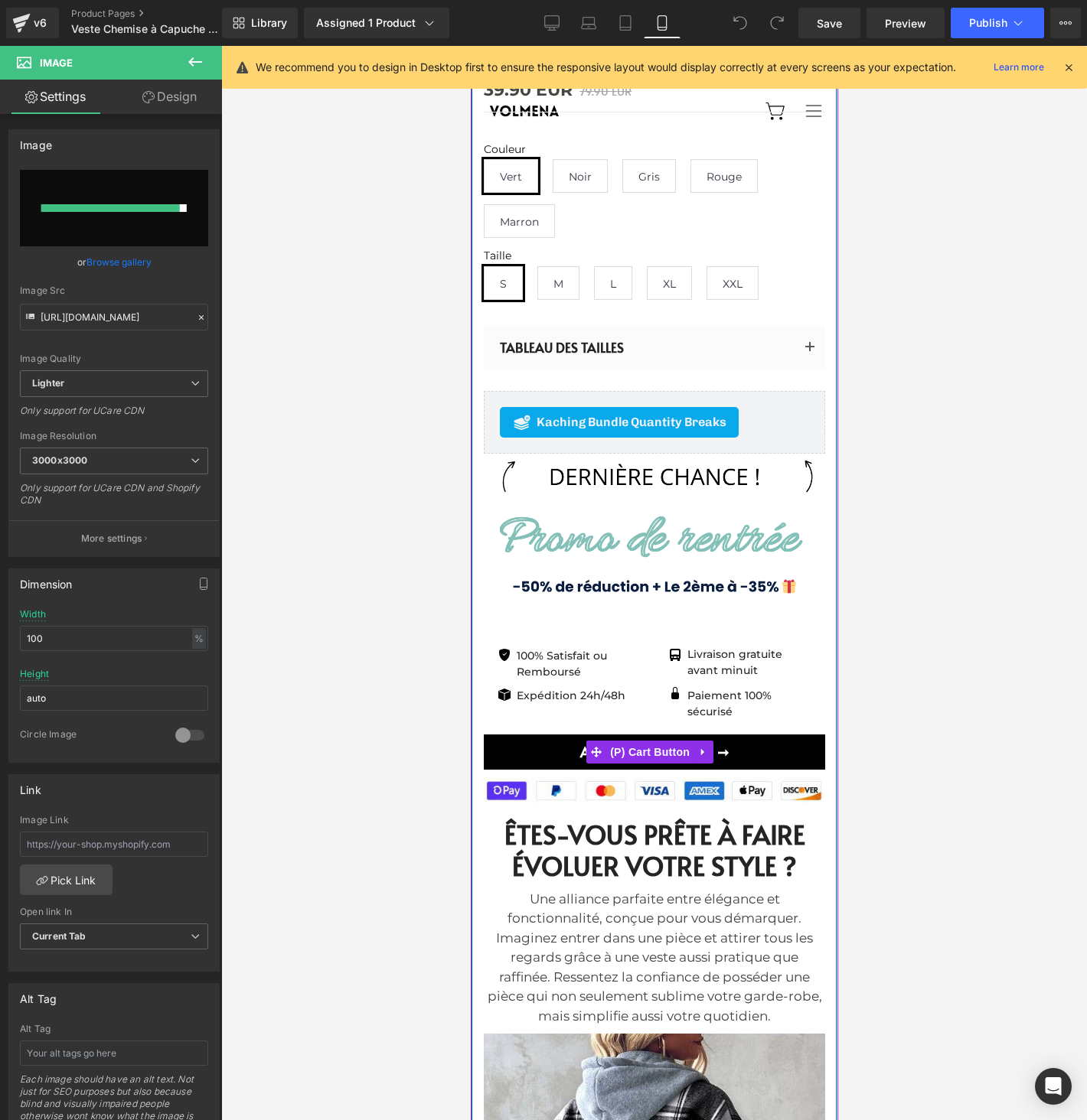
type input "[URL][DOMAIN_NAME]"
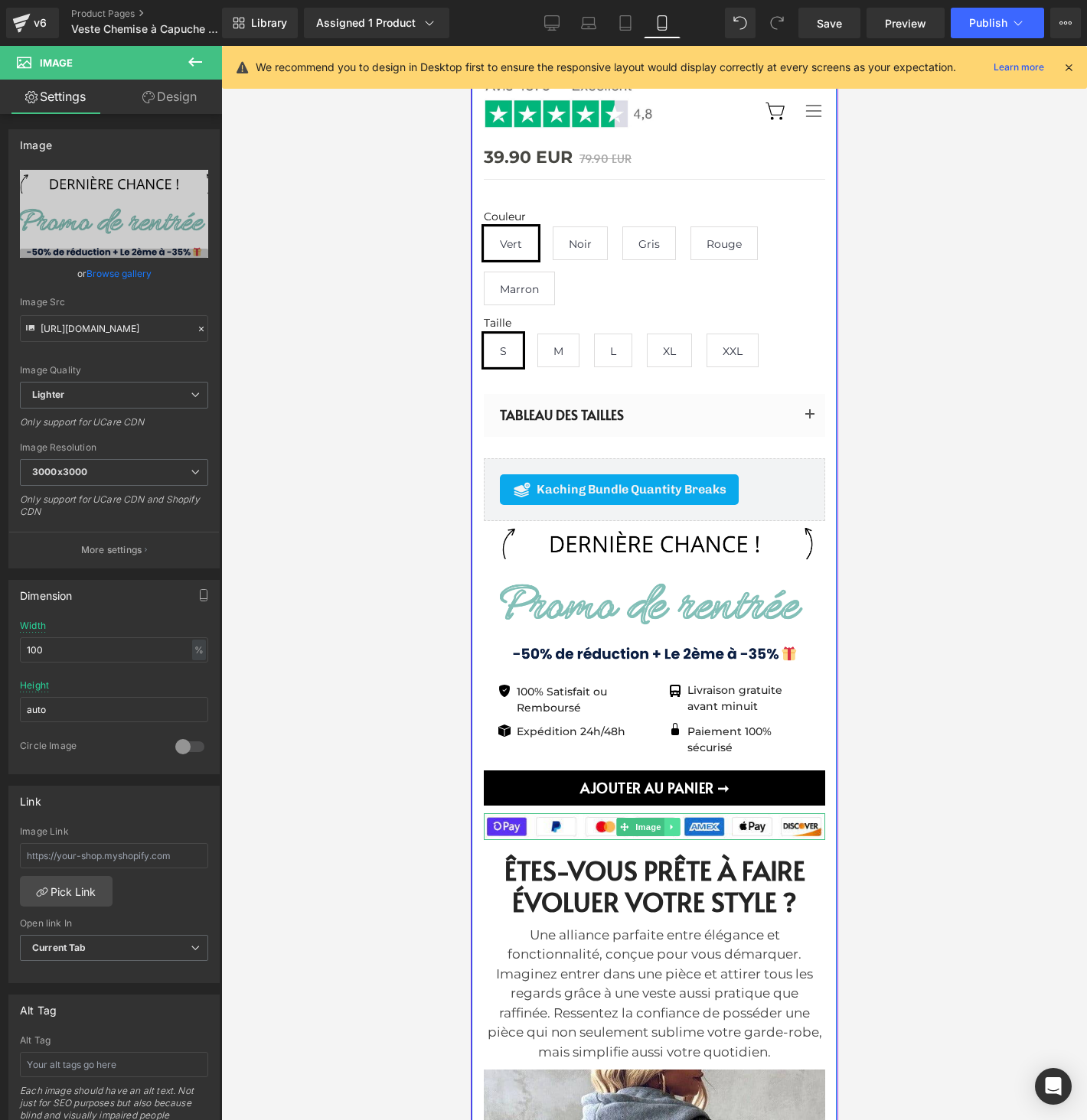
scroll to position [657, 0]
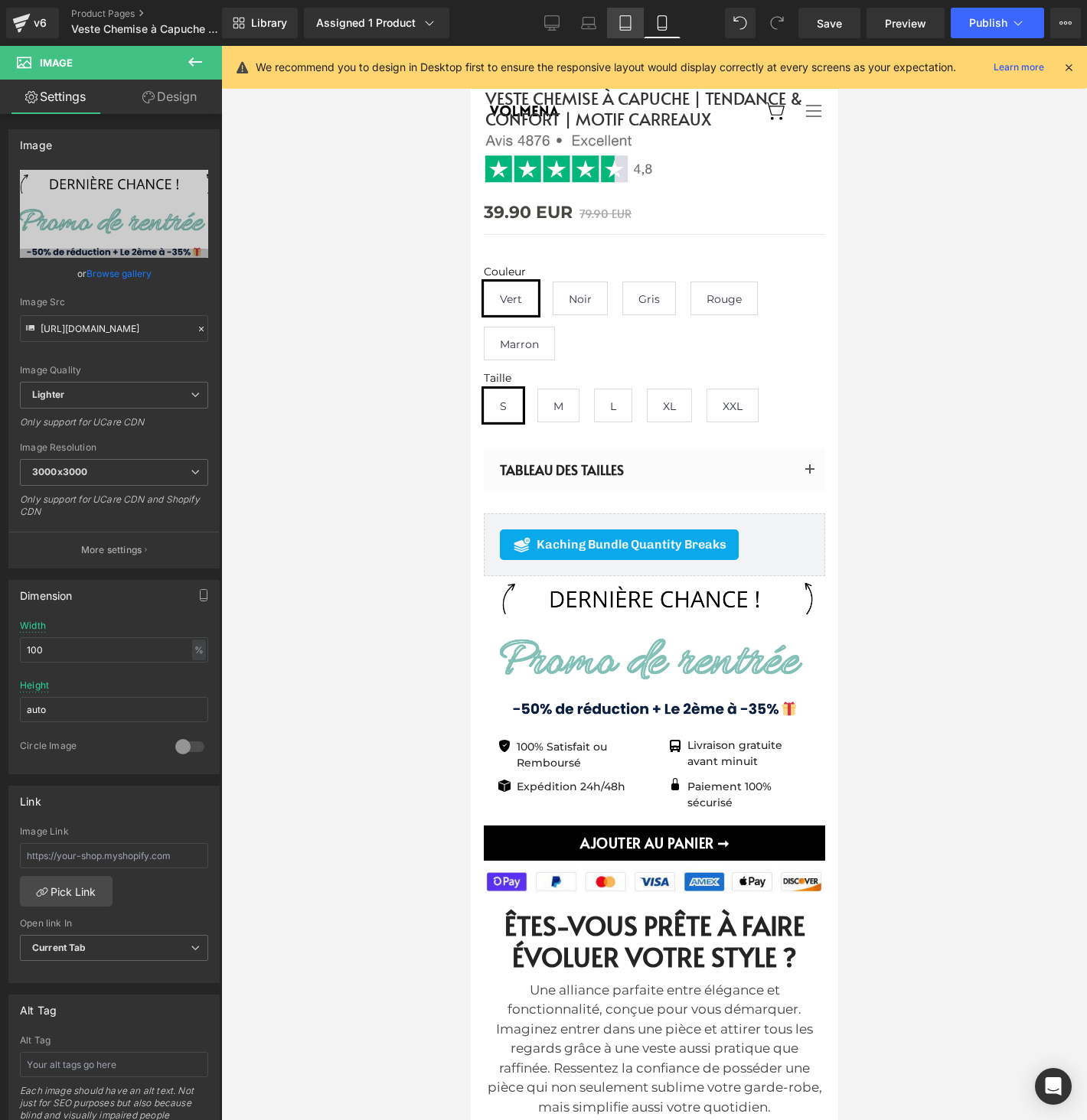
click at [626, 32] on link "Tablet" at bounding box center [625, 23] width 37 height 31
type input "auto"
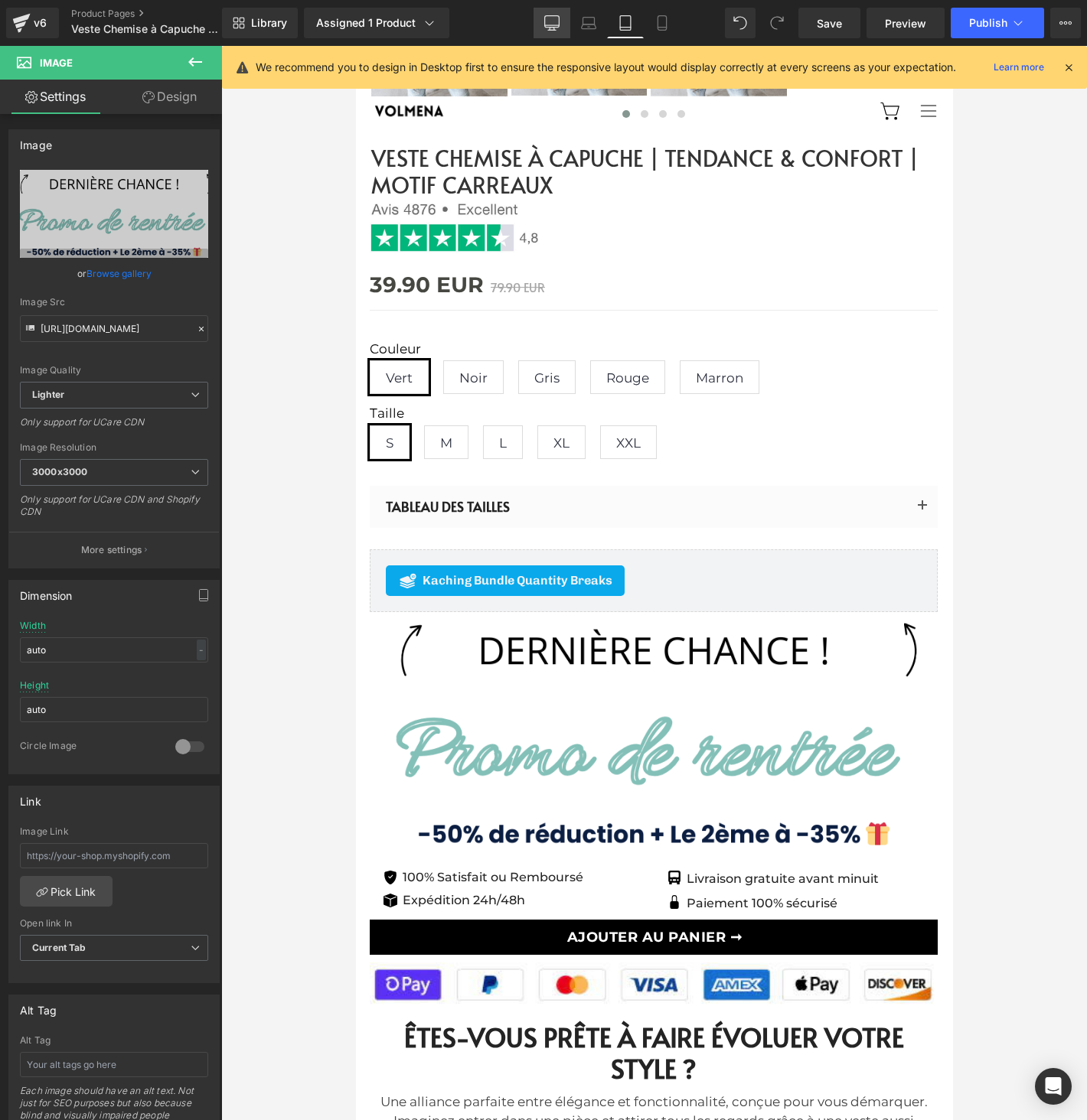
click at [552, 34] on link "Desktop" at bounding box center [551, 23] width 37 height 31
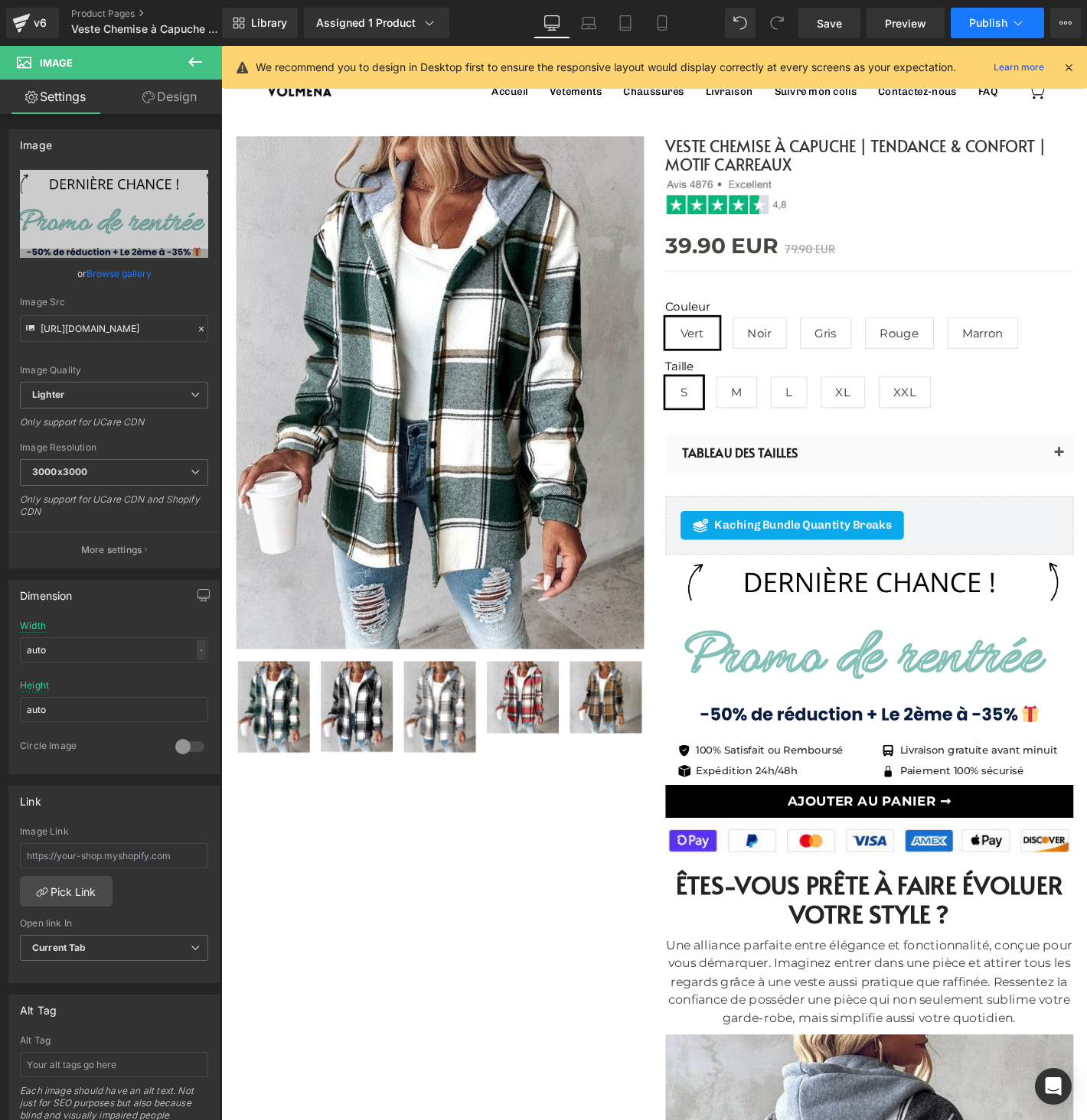
scroll to position [12, 0]
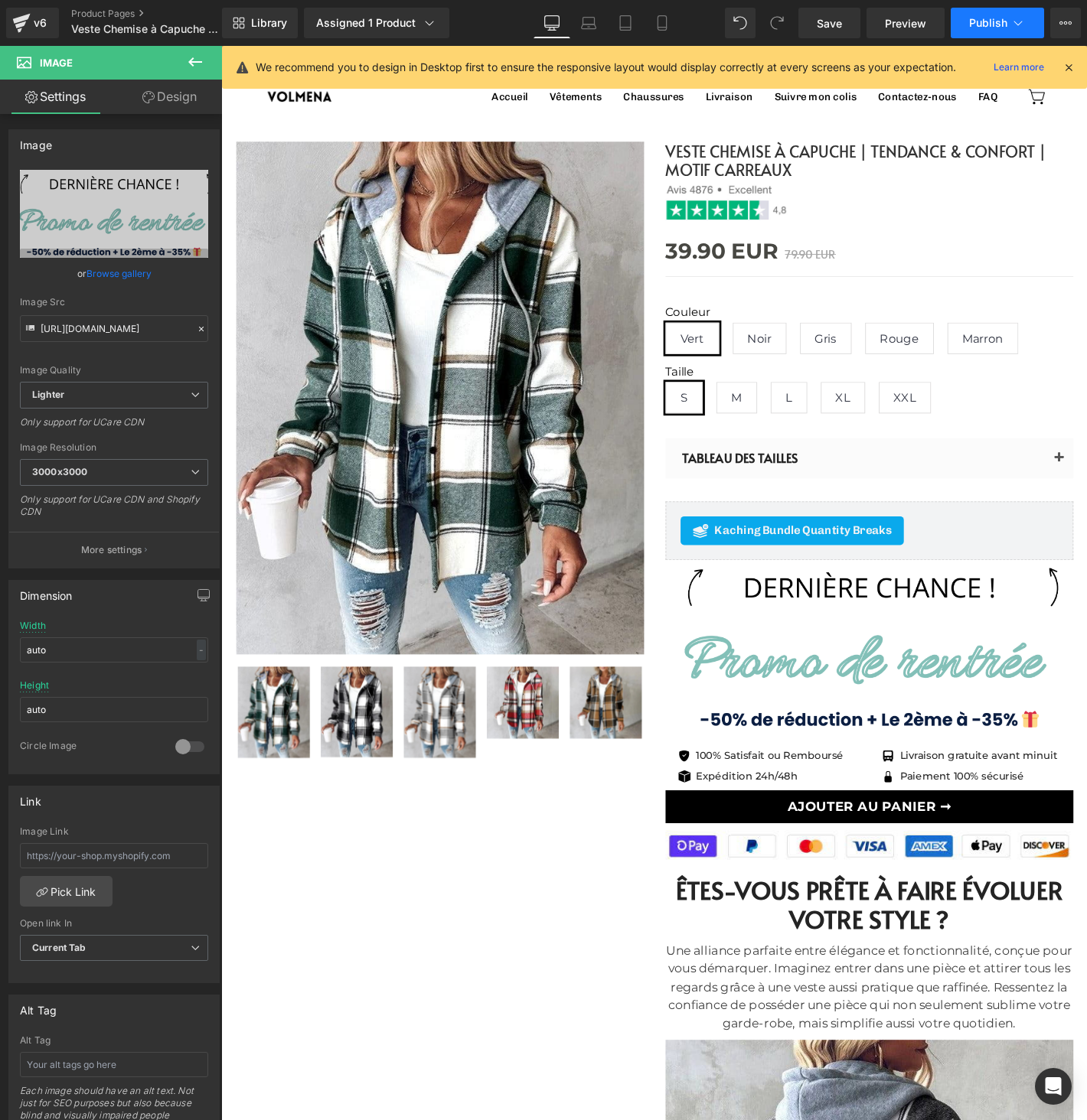
click at [996, 13] on button "Publish" at bounding box center [997, 23] width 93 height 31
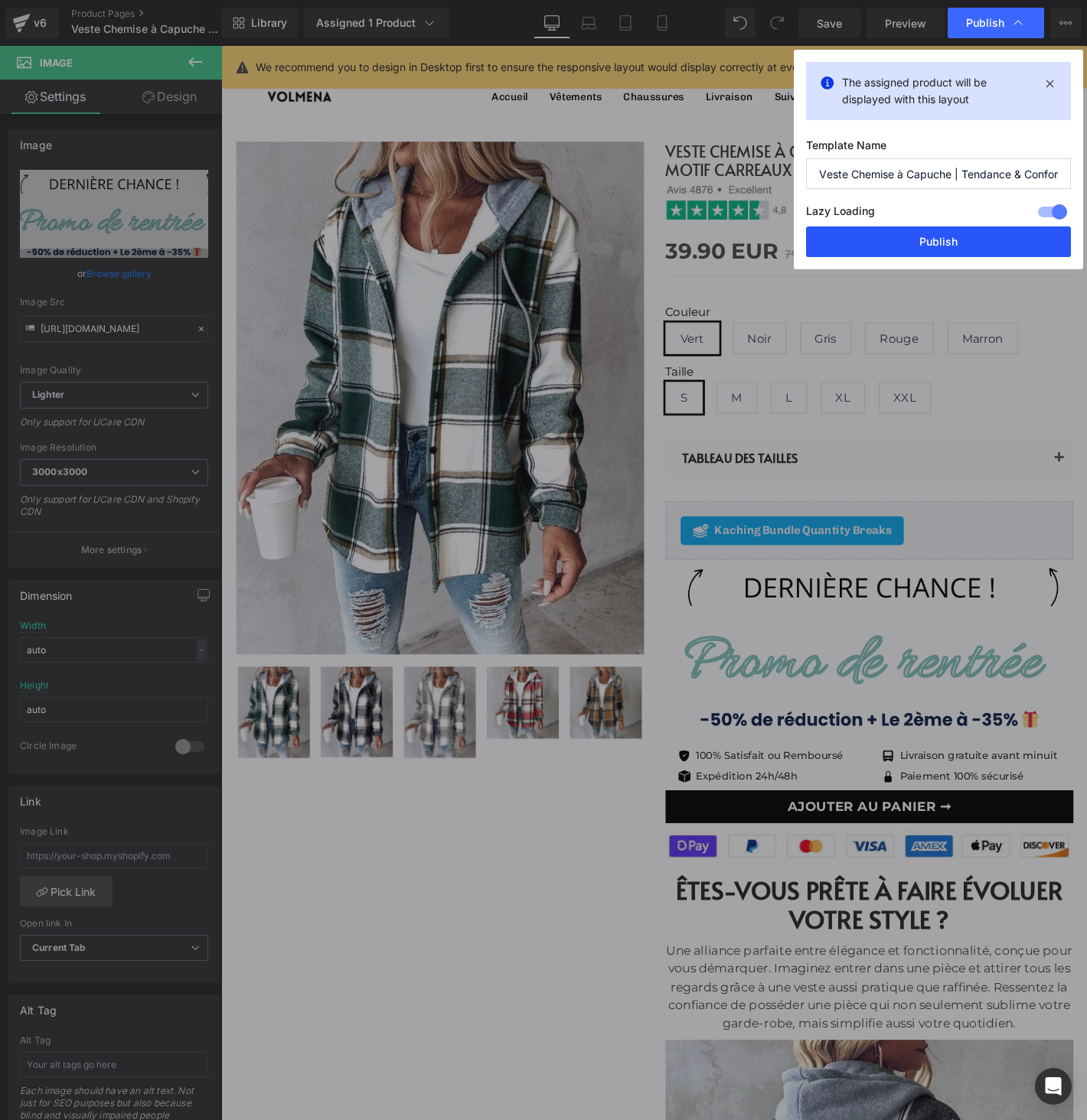
click at [959, 237] on button "Publish" at bounding box center [938, 242] width 265 height 31
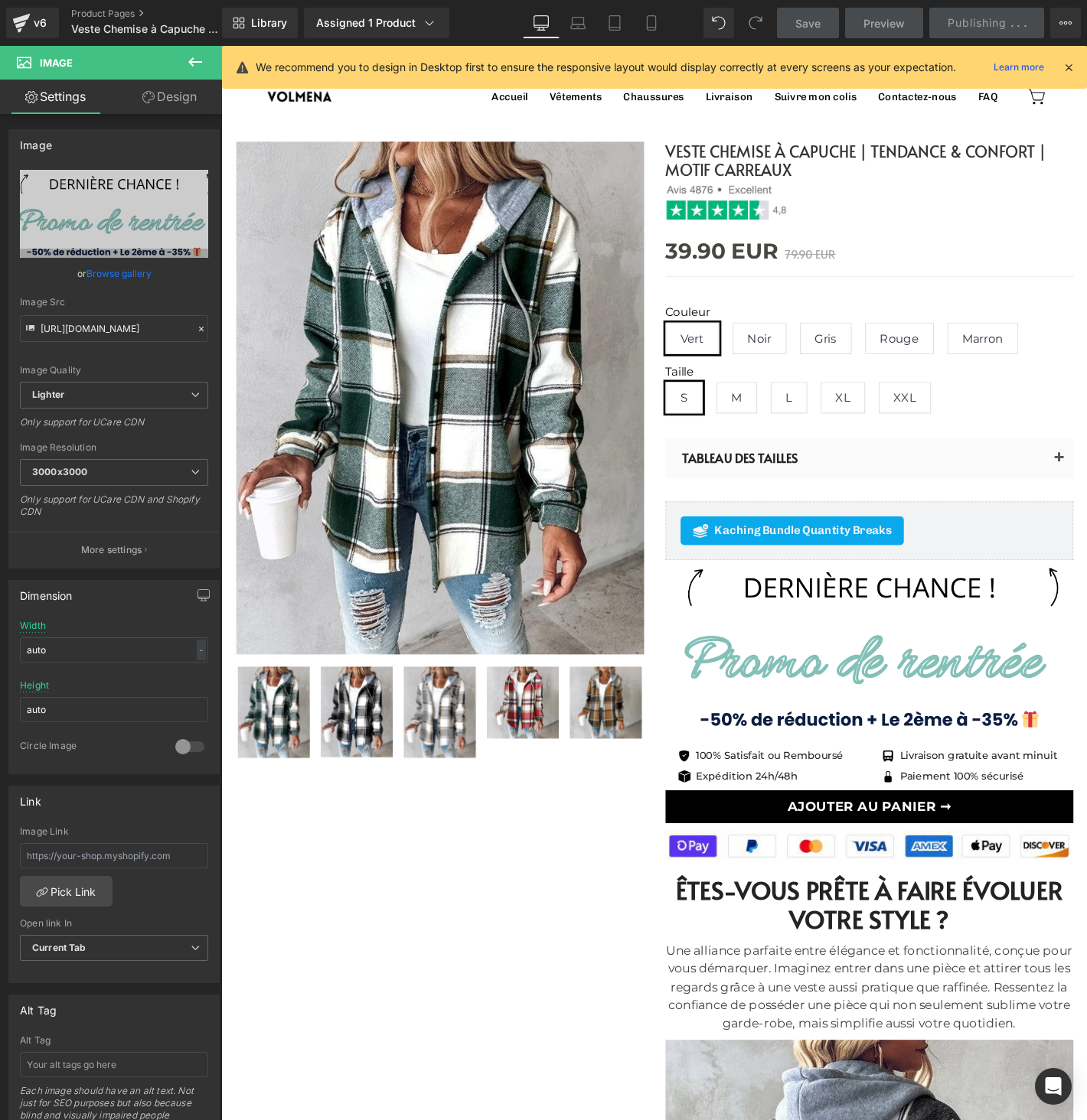
click at [1068, 68] on icon at bounding box center [1068, 67] width 13 height 13
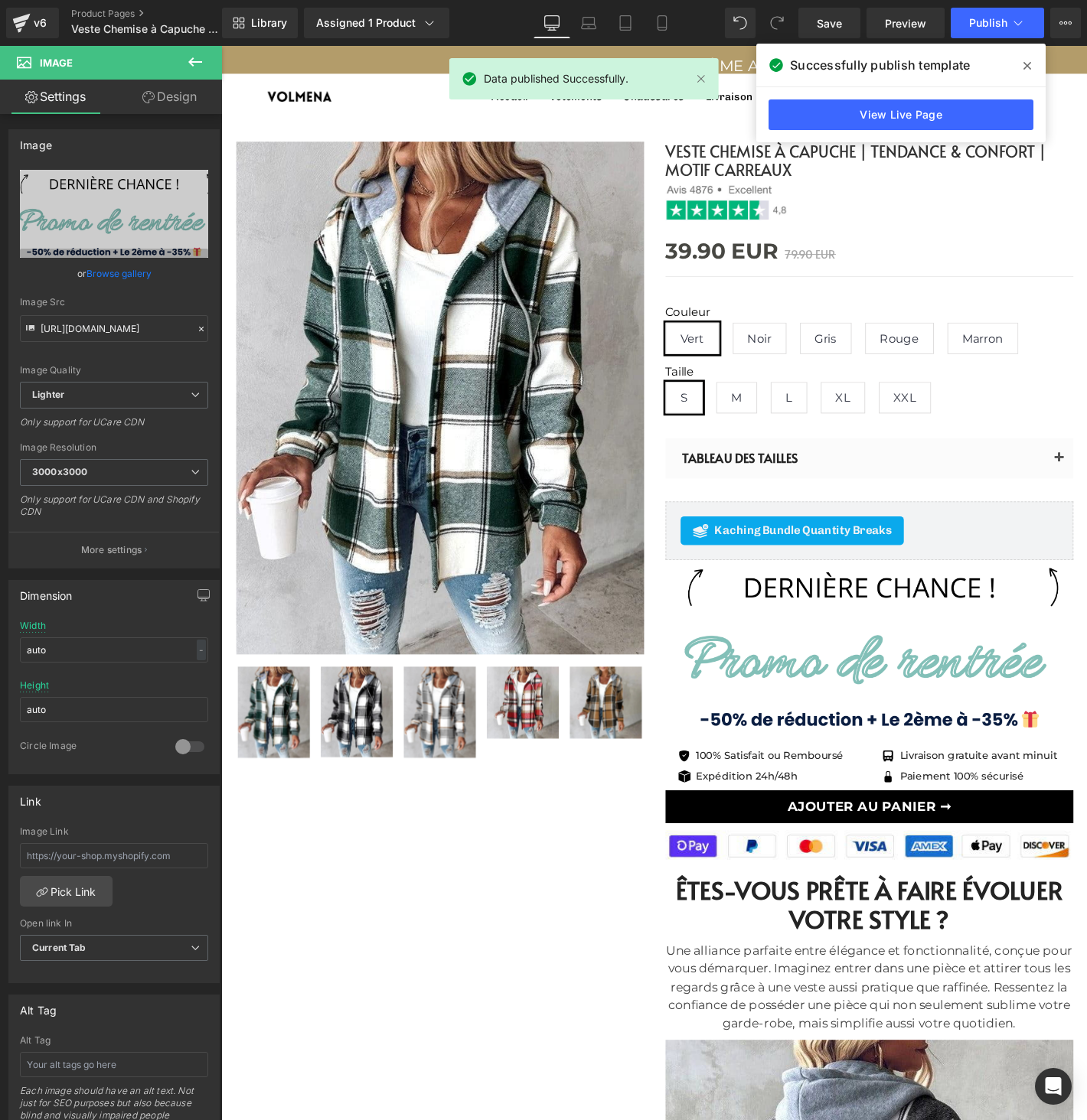
click at [1027, 70] on icon at bounding box center [1027, 66] width 8 height 12
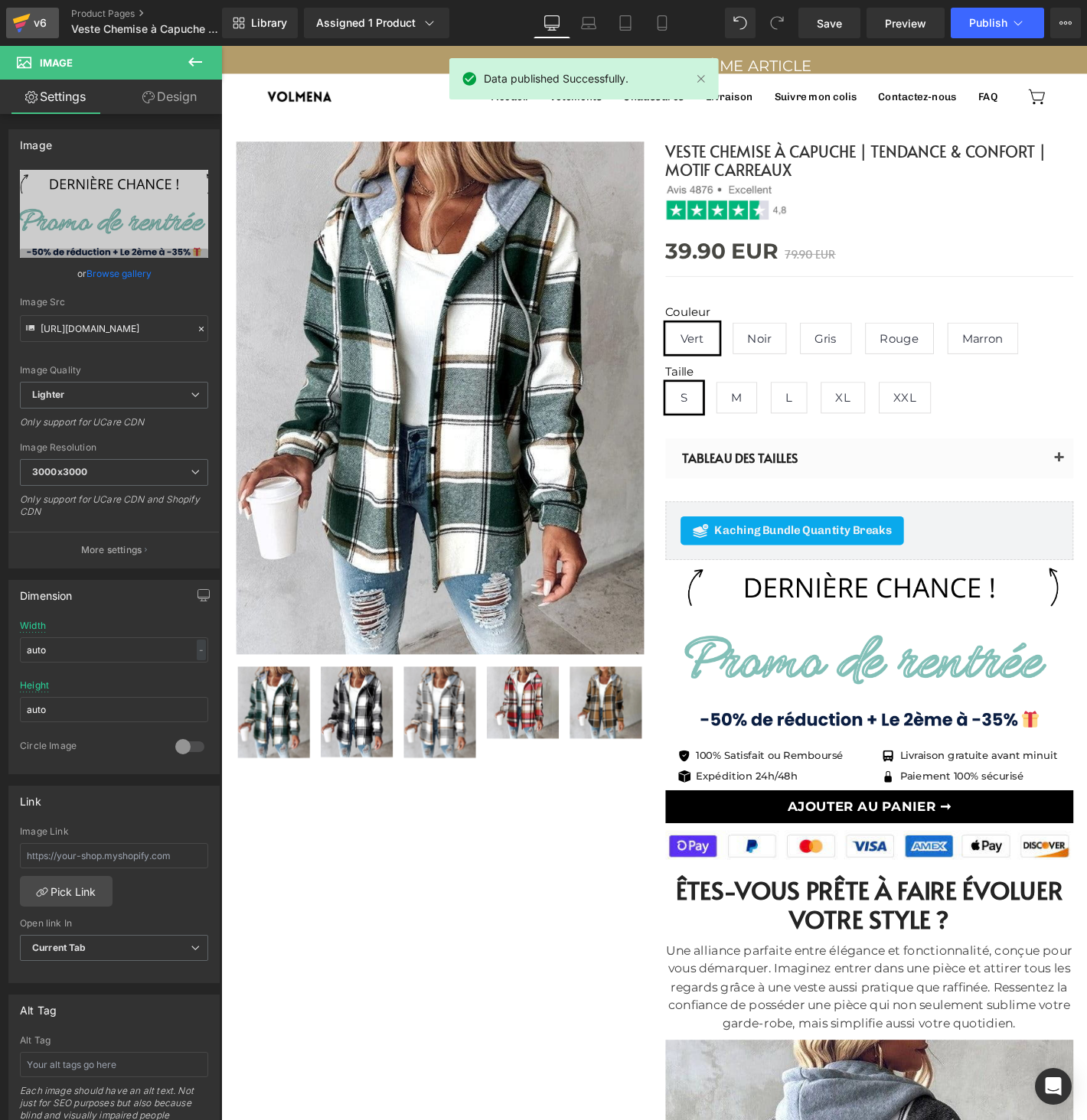
click at [31, 29] on div "v6" at bounding box center [40, 23] width 19 height 20
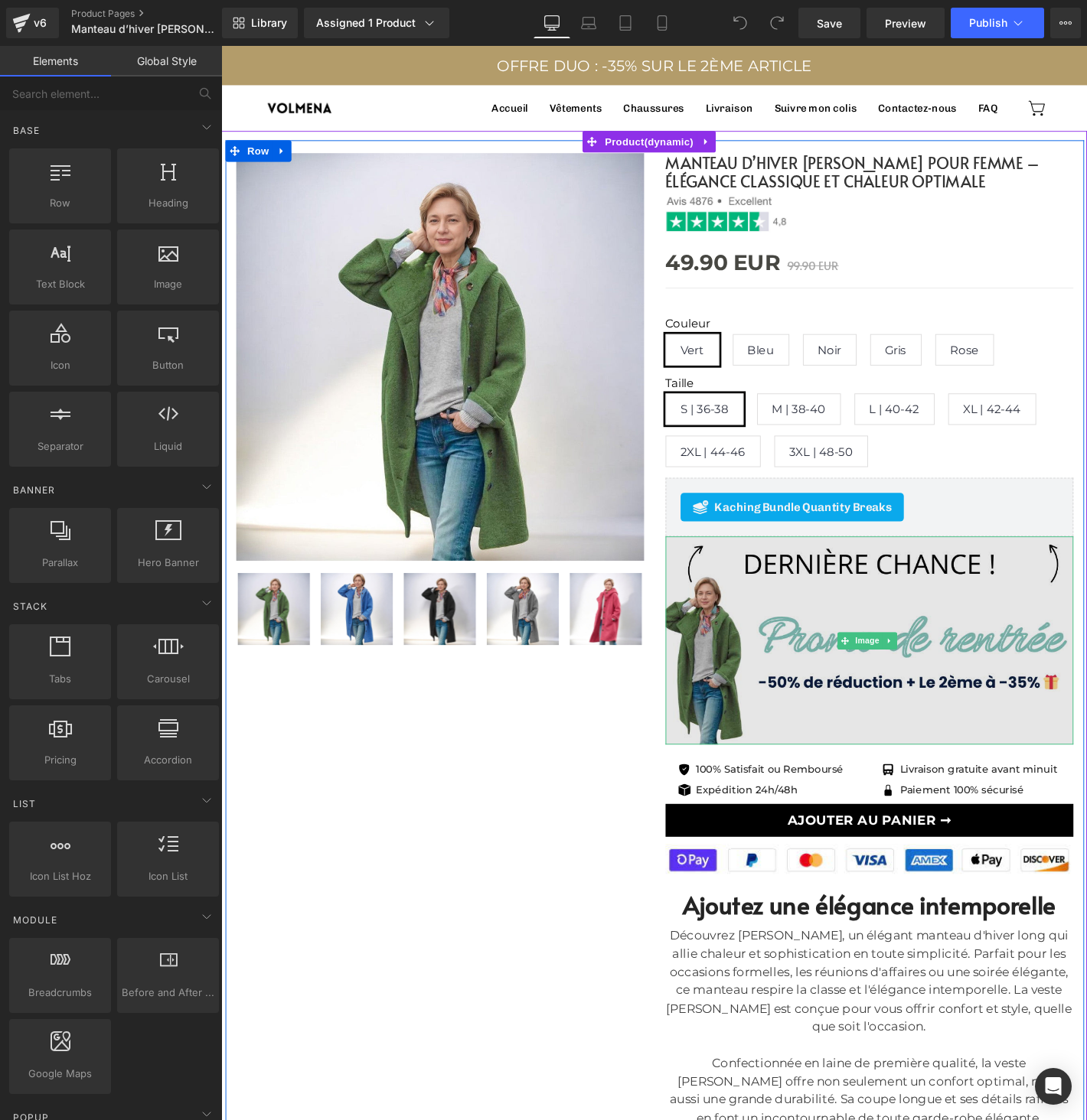
click at [811, 705] on img at bounding box center [913, 682] width 436 height 223
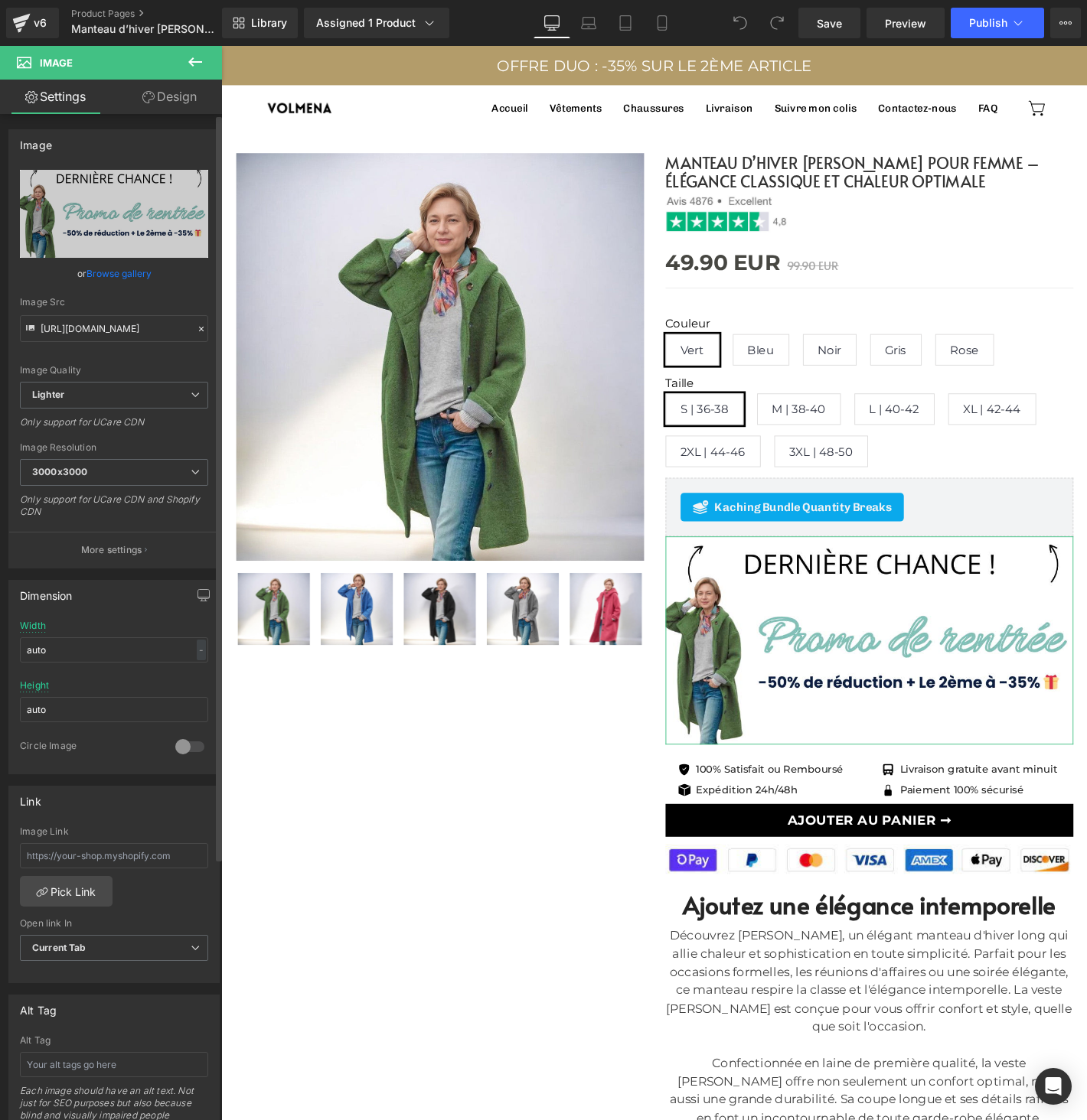
click at [134, 270] on link "Browse gallery" at bounding box center [119, 274] width 65 height 27
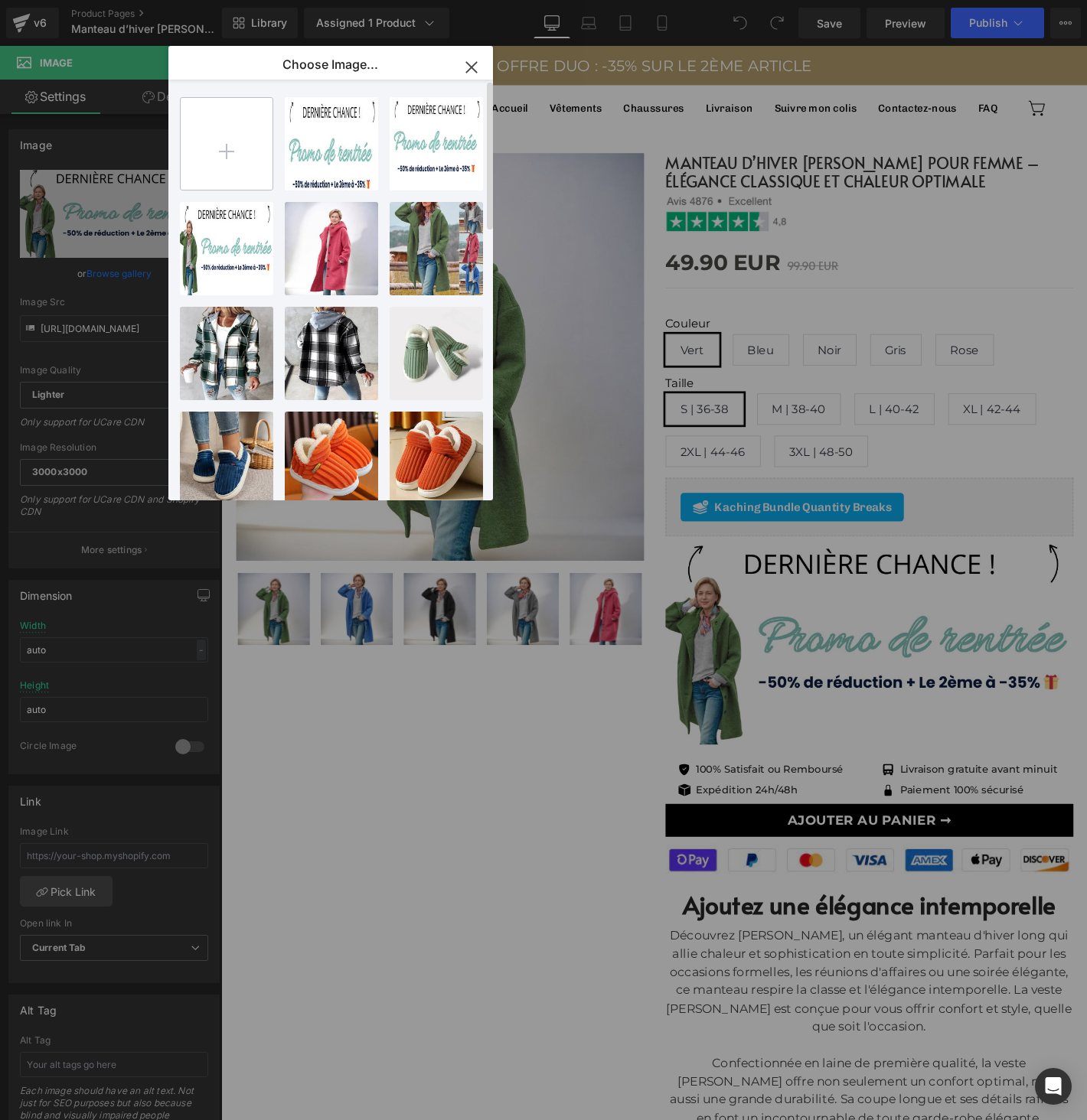
click at [245, 164] on input "file" at bounding box center [226, 144] width 92 height 92
type input "C:\fakepath\OFFRE ET GIFT (8).png"
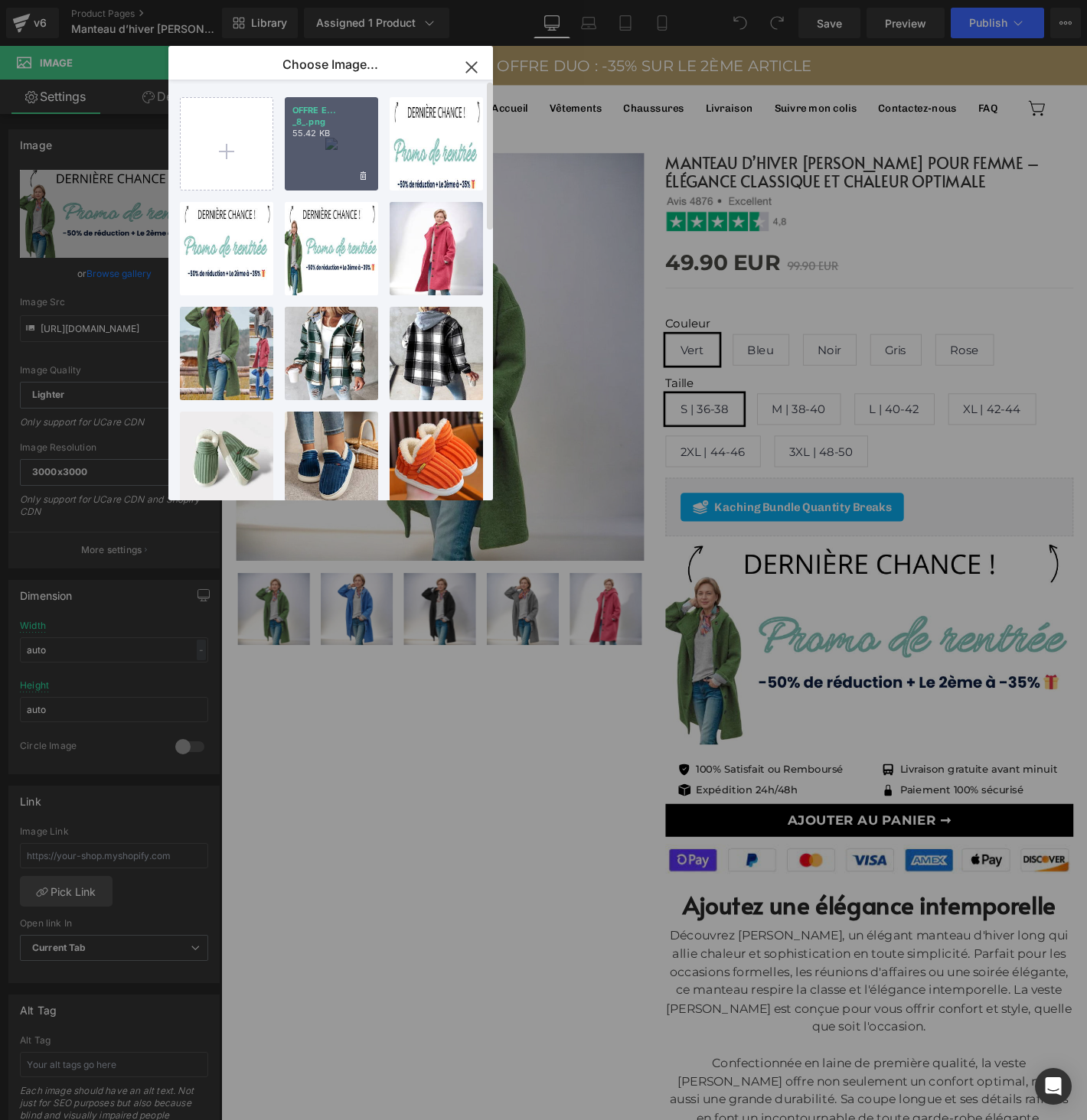
drag, startPoint x: 333, startPoint y: 150, endPoint x: 119, endPoint y: 111, distance: 217.5
click at [333, 150] on div "OFFRE E... _8_.png 55.42 KB" at bounding box center [332, 144] width 93 height 93
type input "https://ucarecdn.com/98244289-3424-47d0-8c84-9570d79a73ae/-/format/auto/-/previ…"
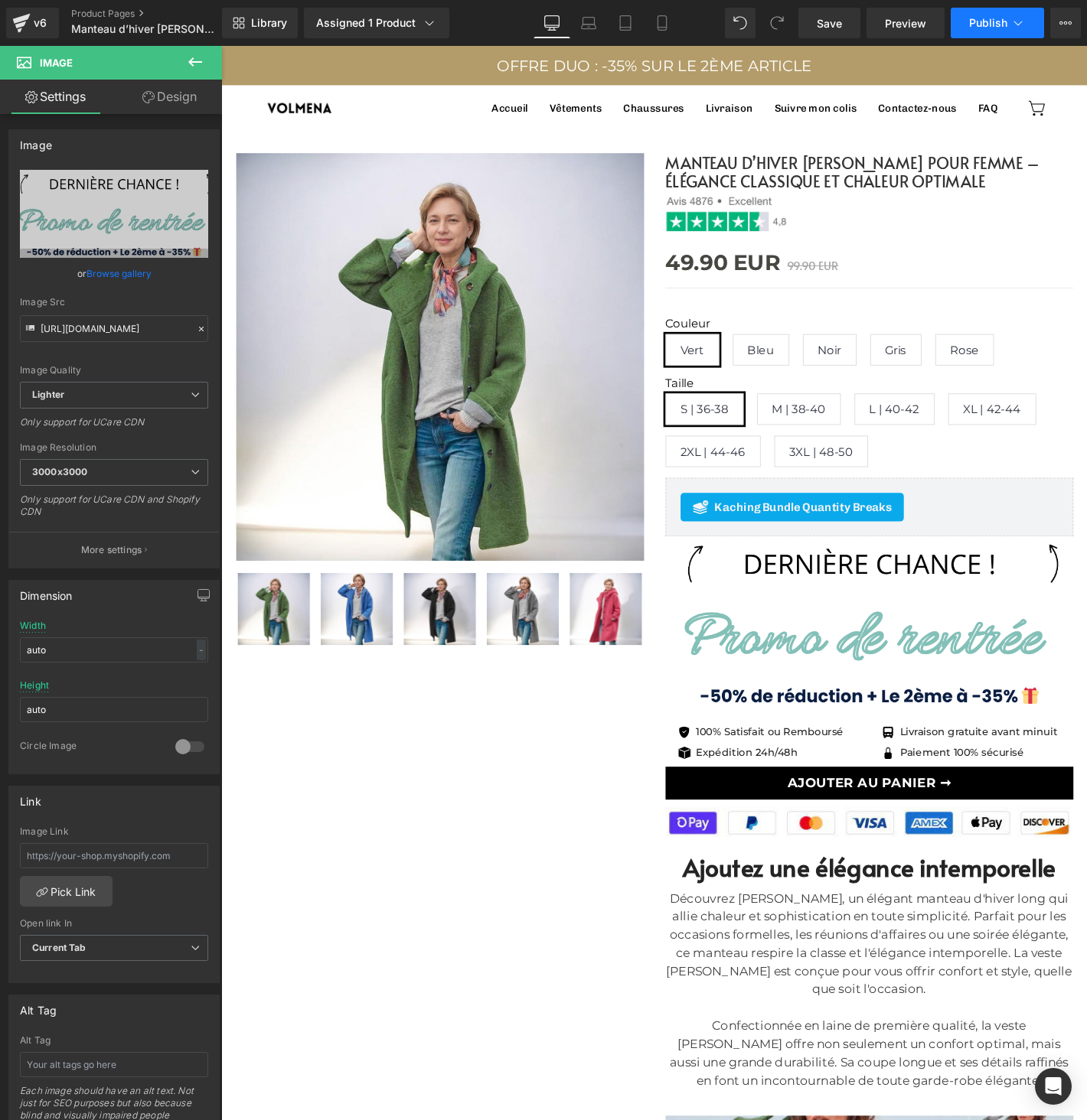
click at [974, 10] on button "Publish" at bounding box center [997, 23] width 93 height 31
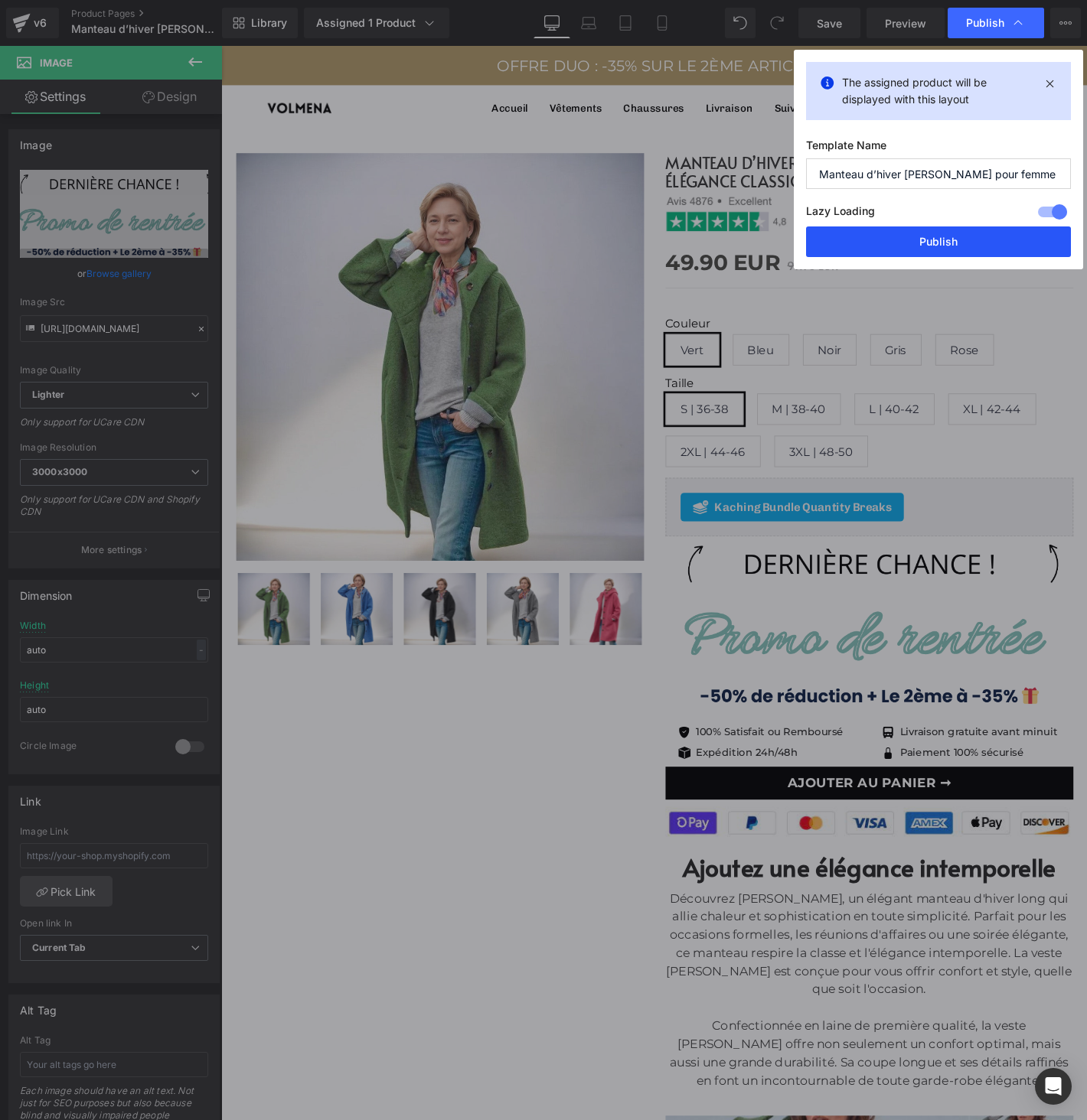
click at [977, 242] on button "Publish" at bounding box center [938, 242] width 265 height 31
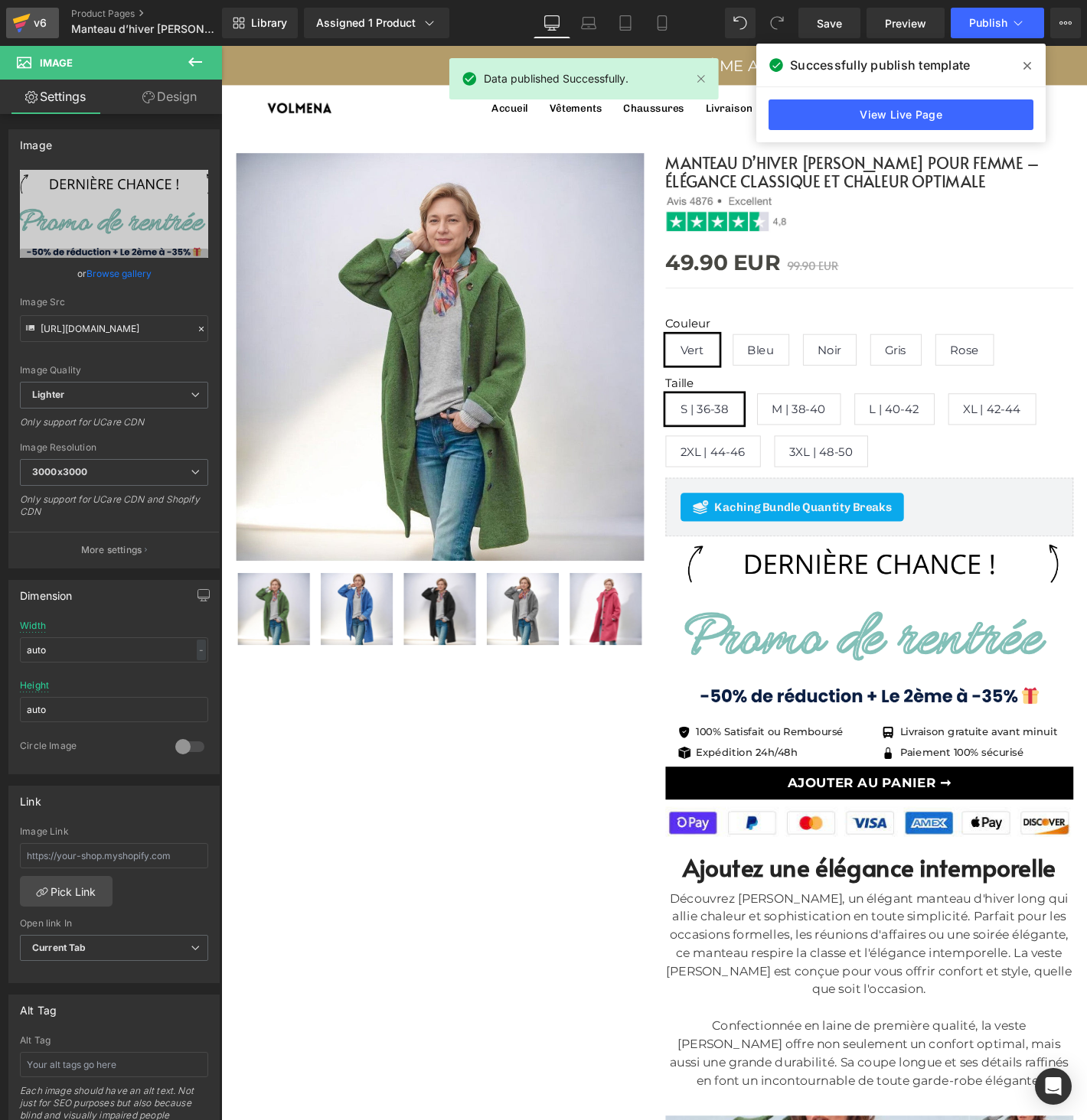
click at [13, 19] on icon at bounding box center [22, 18] width 17 height 10
